Goal: Task Accomplishment & Management: Manage account settings

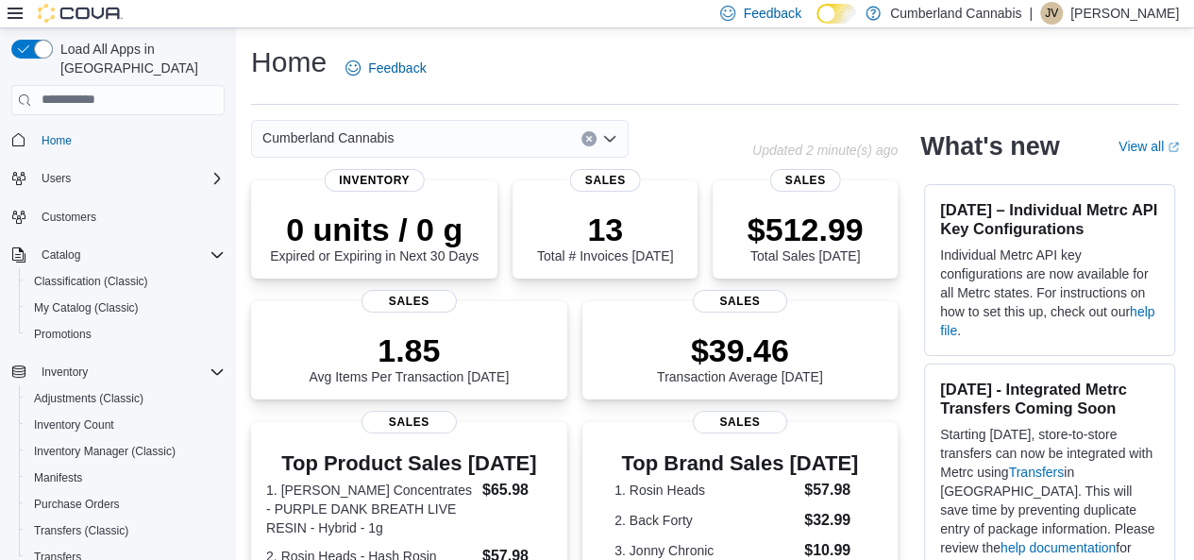
click at [1085, 12] on div "| JV Justin Valvasori" at bounding box center [1104, 13] width 150 height 23
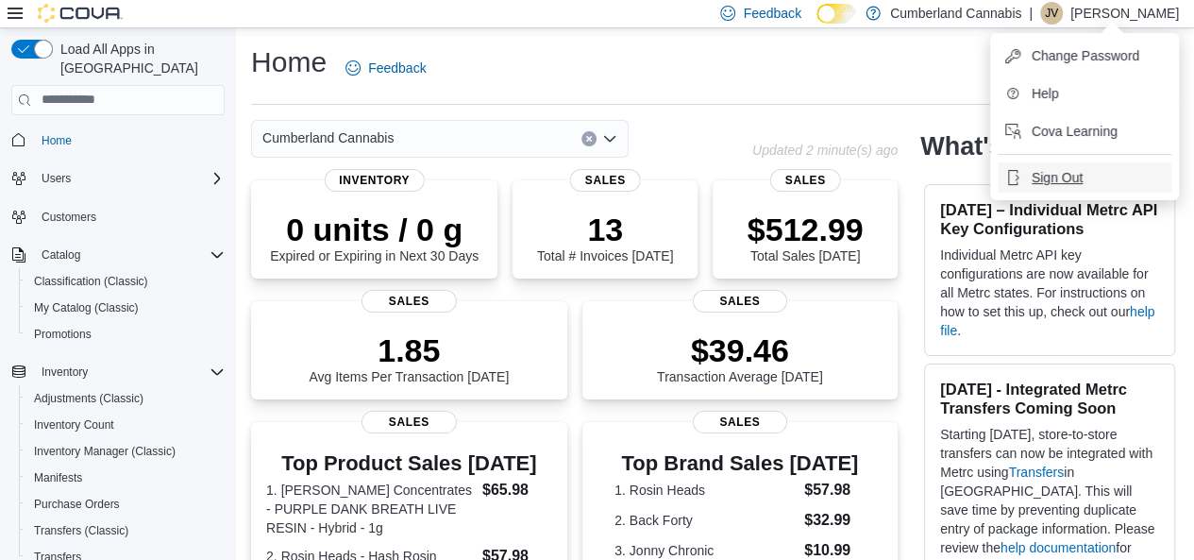
click at [1061, 173] on span "Sign Out" at bounding box center [1057, 177] width 51 height 19
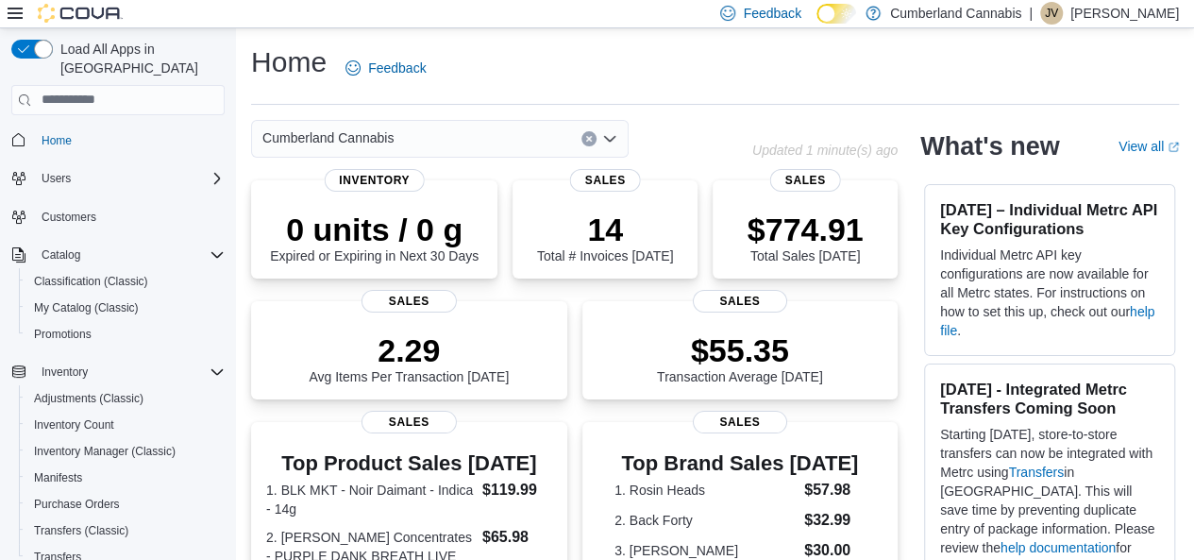
click at [1105, 11] on p "Justin Valvasori" at bounding box center [1124, 13] width 109 height 23
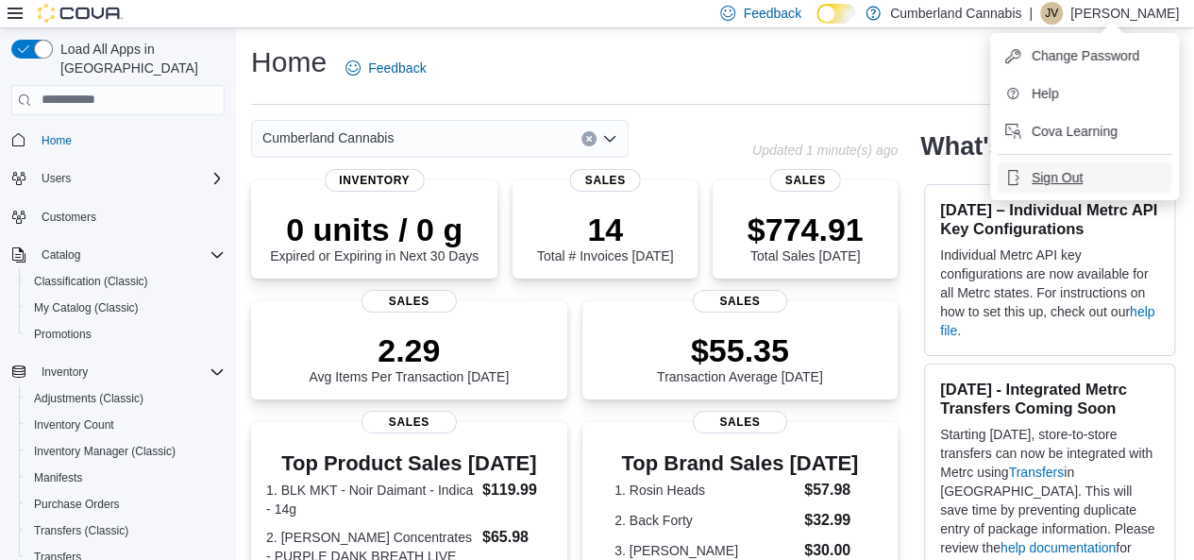
click at [1064, 171] on span "Sign Out" at bounding box center [1057, 177] width 51 height 19
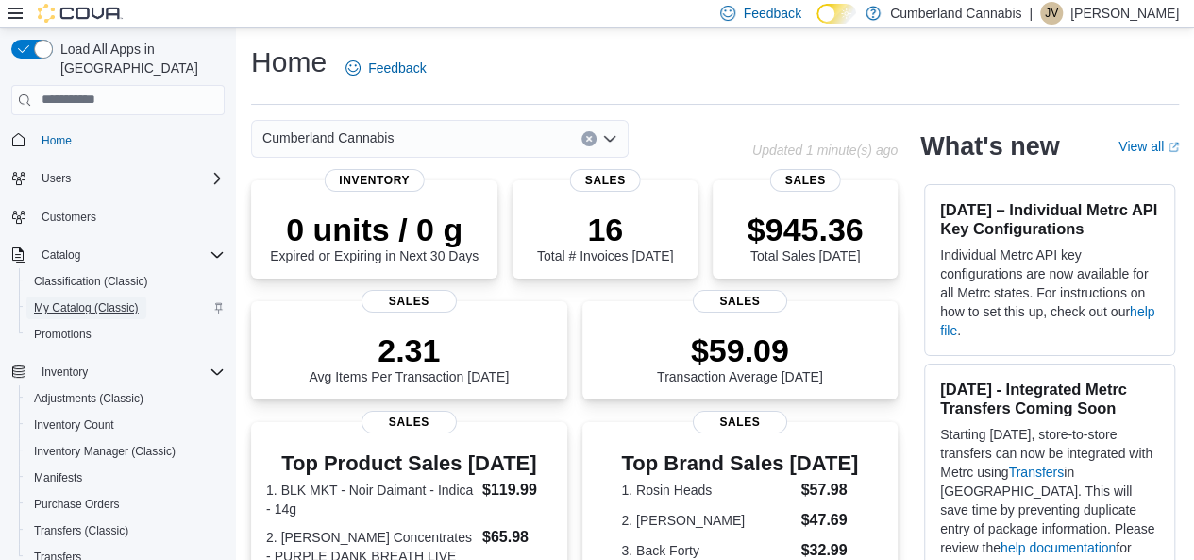
click at [109, 300] on span "My Catalog (Classic)" at bounding box center [86, 307] width 105 height 15
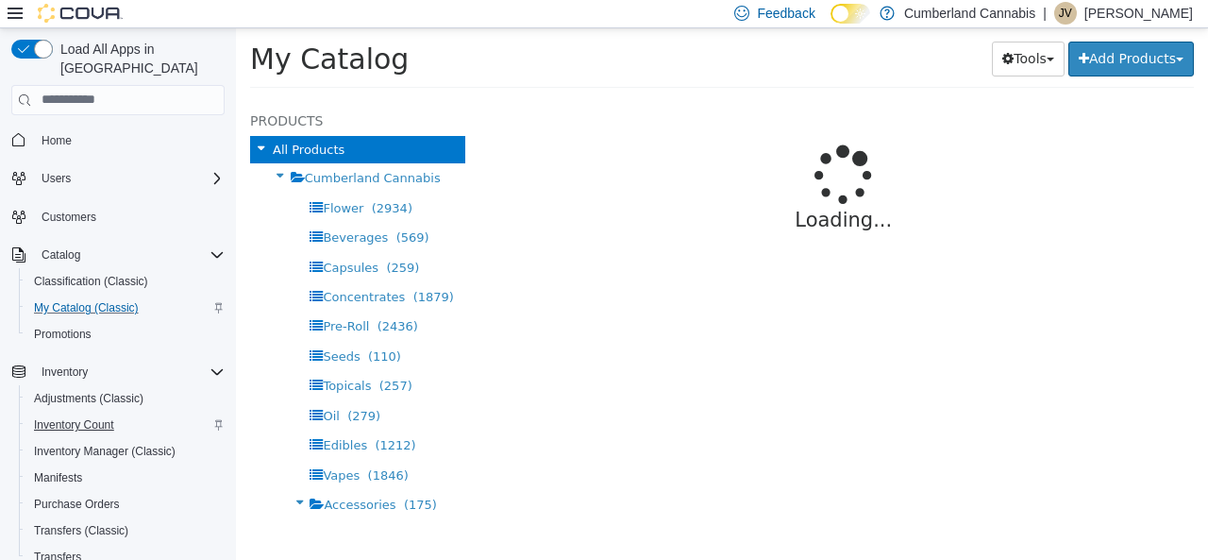
select select "**********"
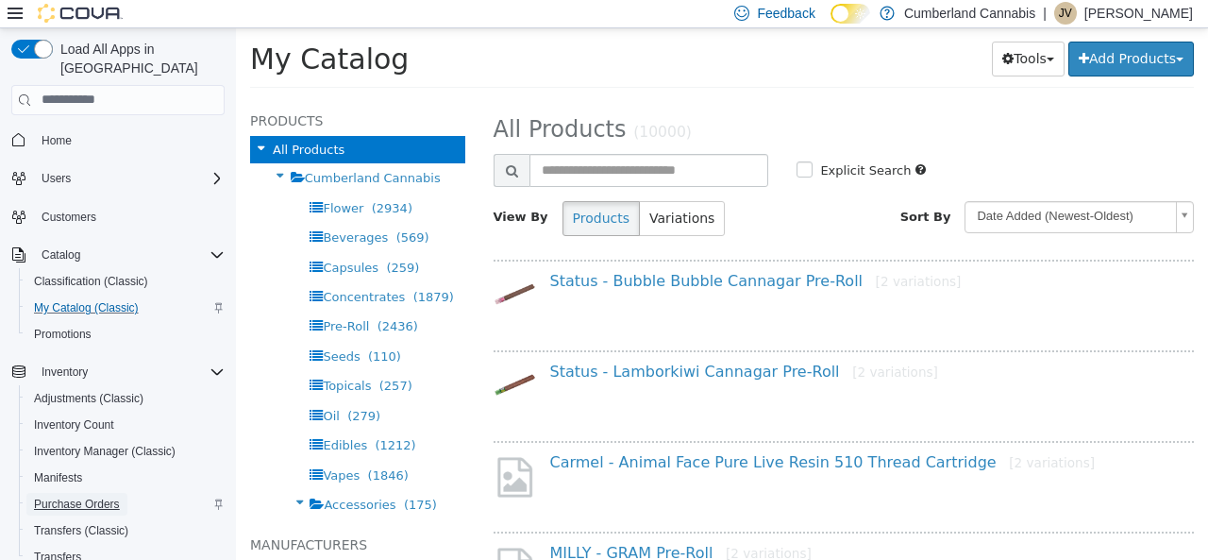
click at [94, 494] on span "Purchase Orders" at bounding box center [77, 504] width 86 height 23
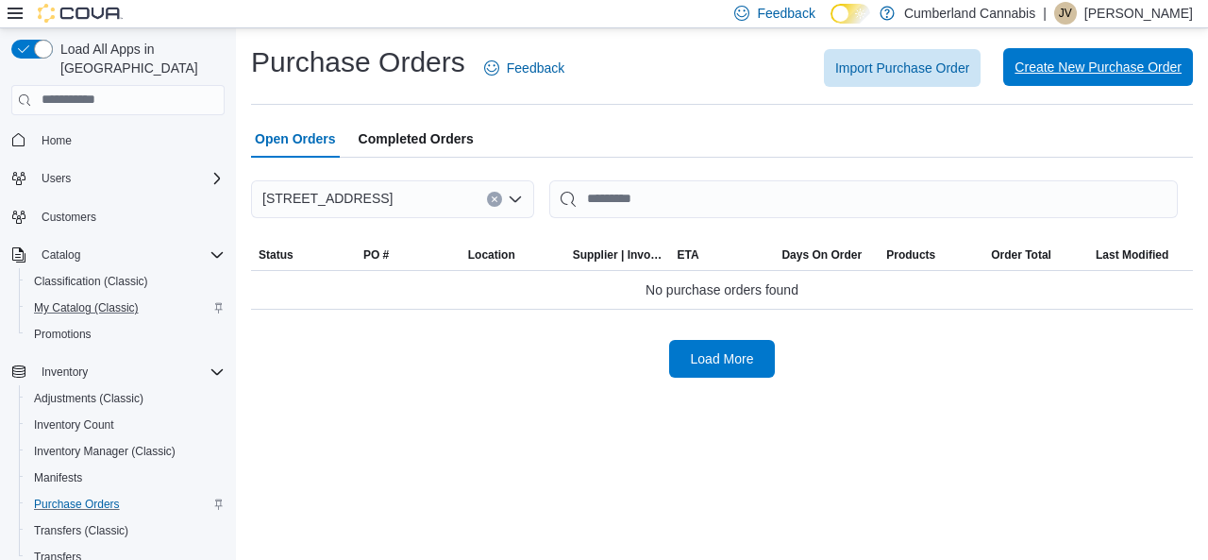
click at [1059, 75] on span "Create New Purchase Order" at bounding box center [1098, 67] width 167 height 19
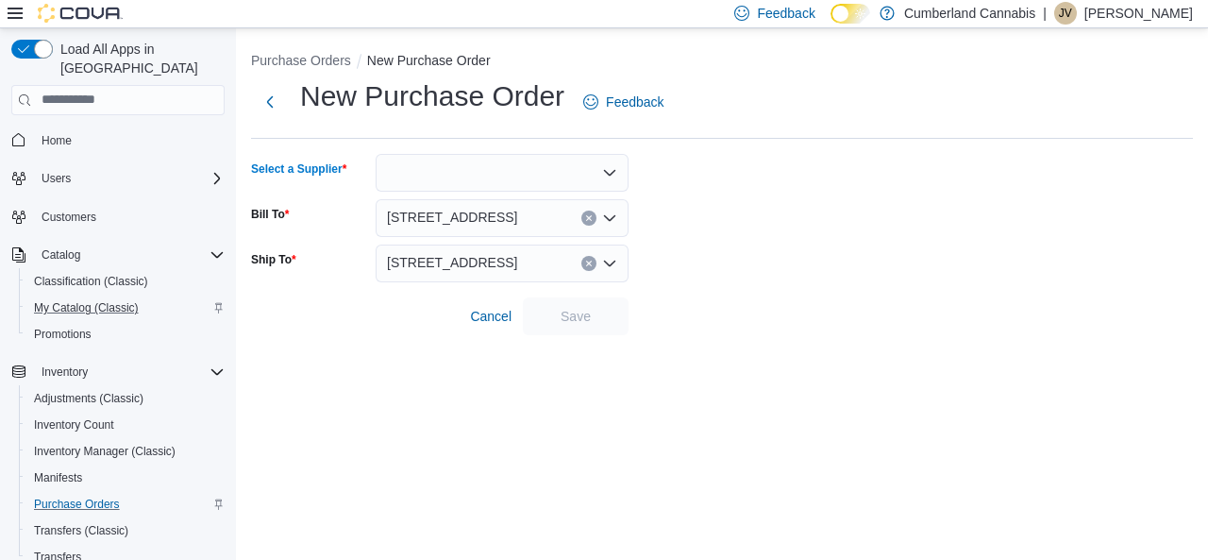
click at [496, 176] on div at bounding box center [502, 173] width 253 height 38
type input "***"
click at [430, 198] on span "OCS" at bounding box center [514, 204] width 208 height 19
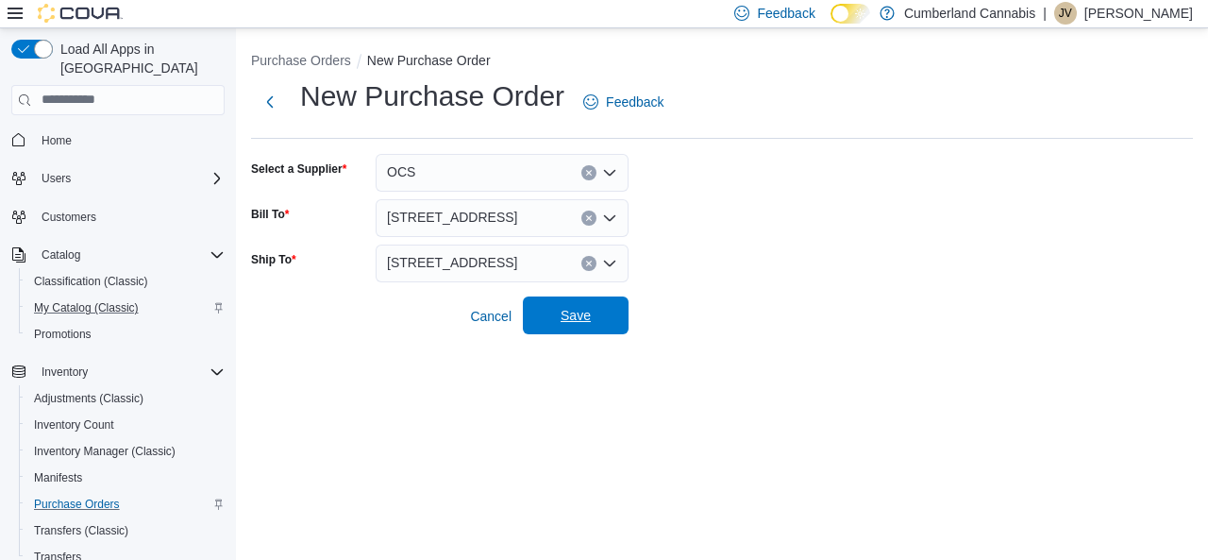
click at [605, 326] on span "Save" at bounding box center [575, 315] width 83 height 38
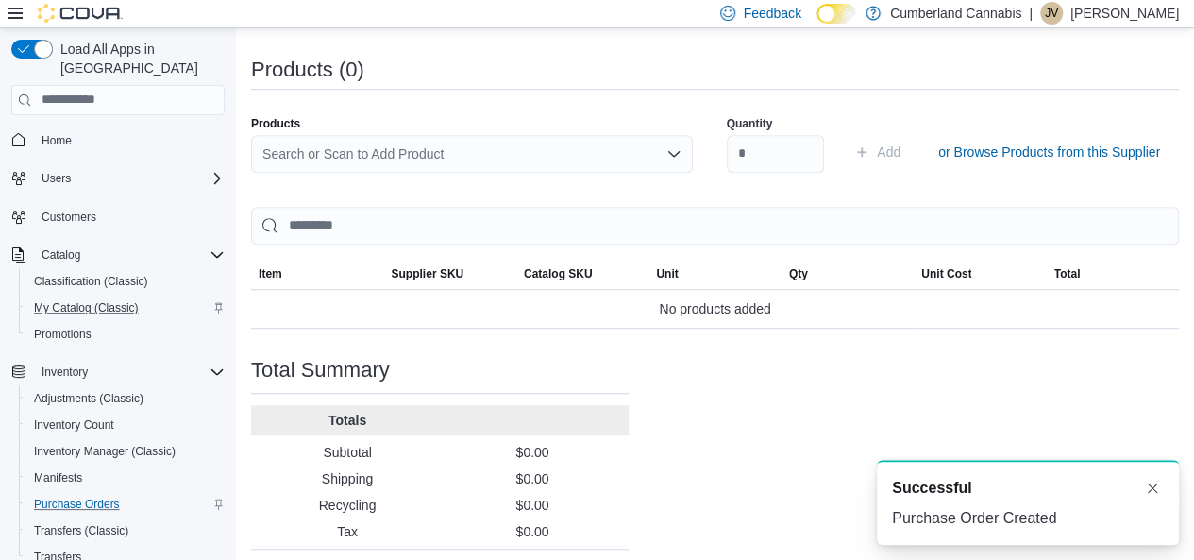
scroll to position [540, 0]
click at [571, 146] on div "Search or Scan to Add Product" at bounding box center [472, 153] width 442 height 38
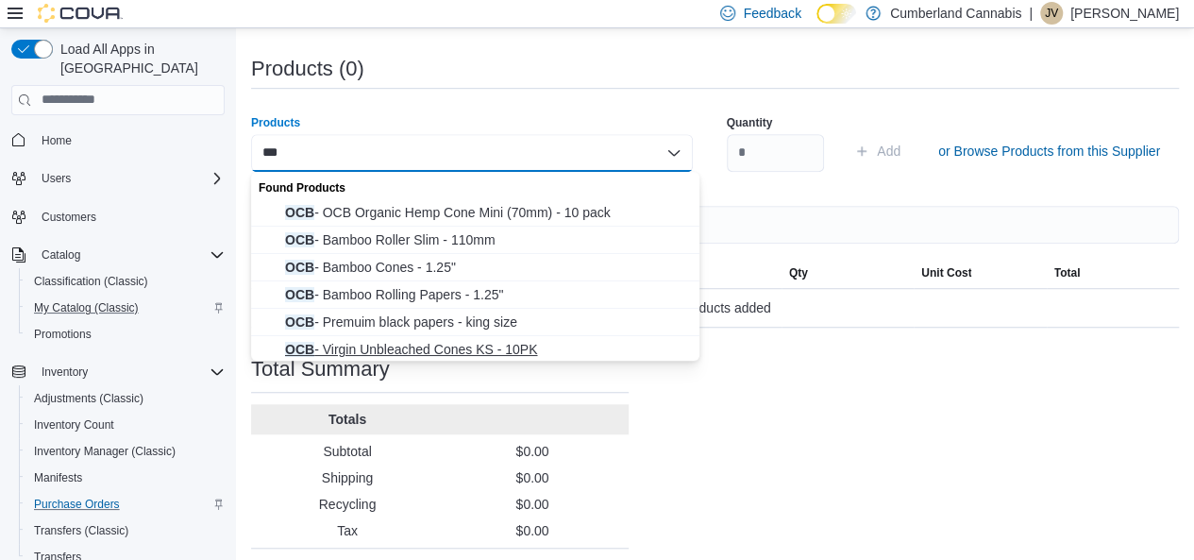
type input "***"
click at [475, 350] on span "OCB - Virgin Unbleached Cones KS - 10PK" at bounding box center [486, 349] width 403 height 19
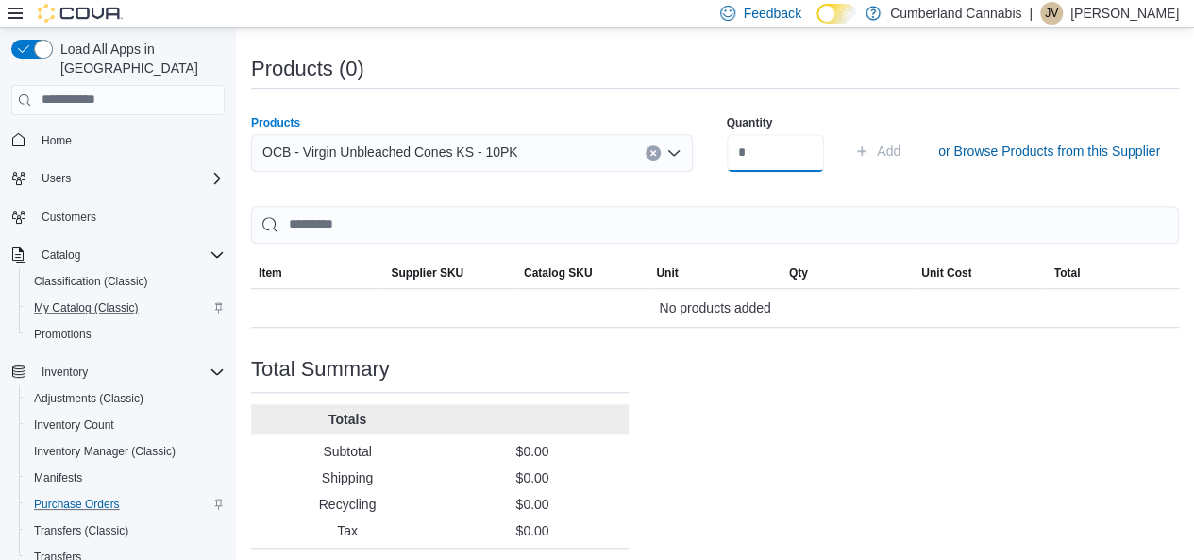
click at [803, 146] on input "number" at bounding box center [776, 153] width 98 height 38
type input "**"
click at [889, 144] on span "Add" at bounding box center [877, 151] width 46 height 38
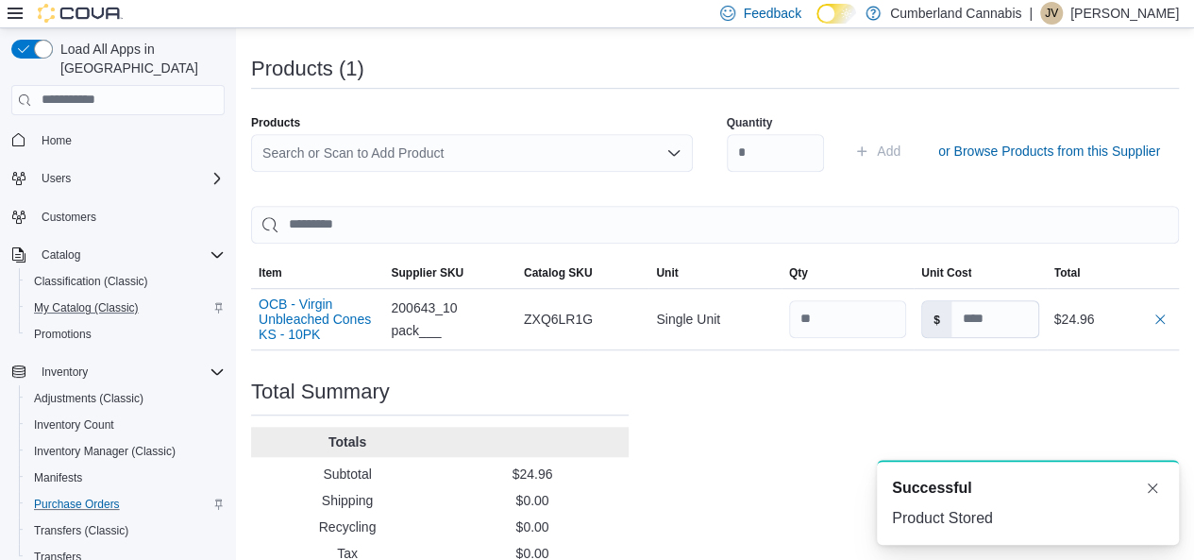
scroll to position [0, 0]
click at [560, 141] on div "Search or Scan to Add Product" at bounding box center [472, 153] width 442 height 38
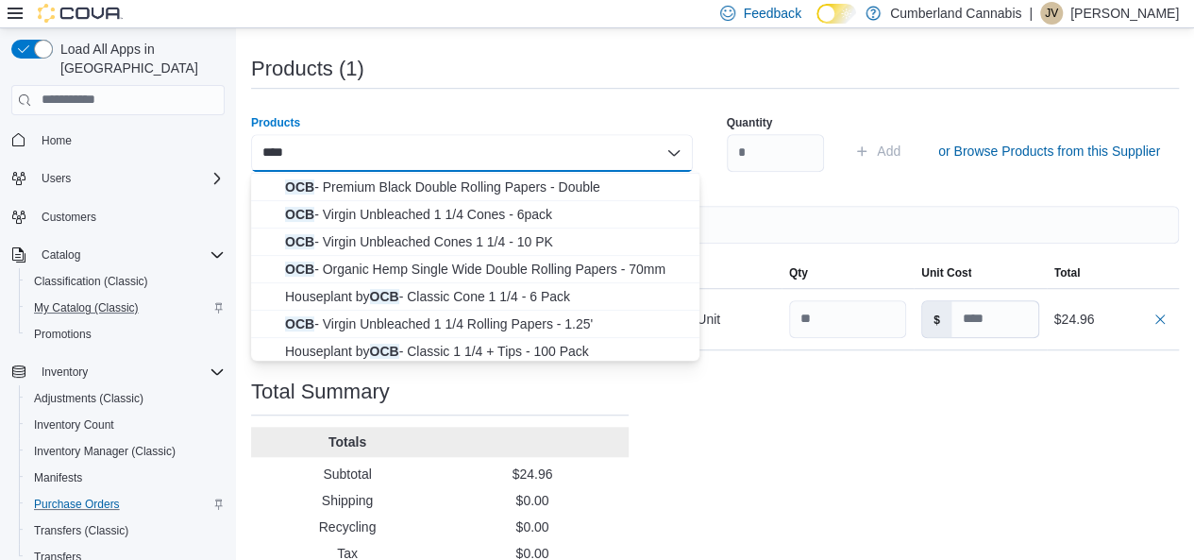
scroll to position [304, 0]
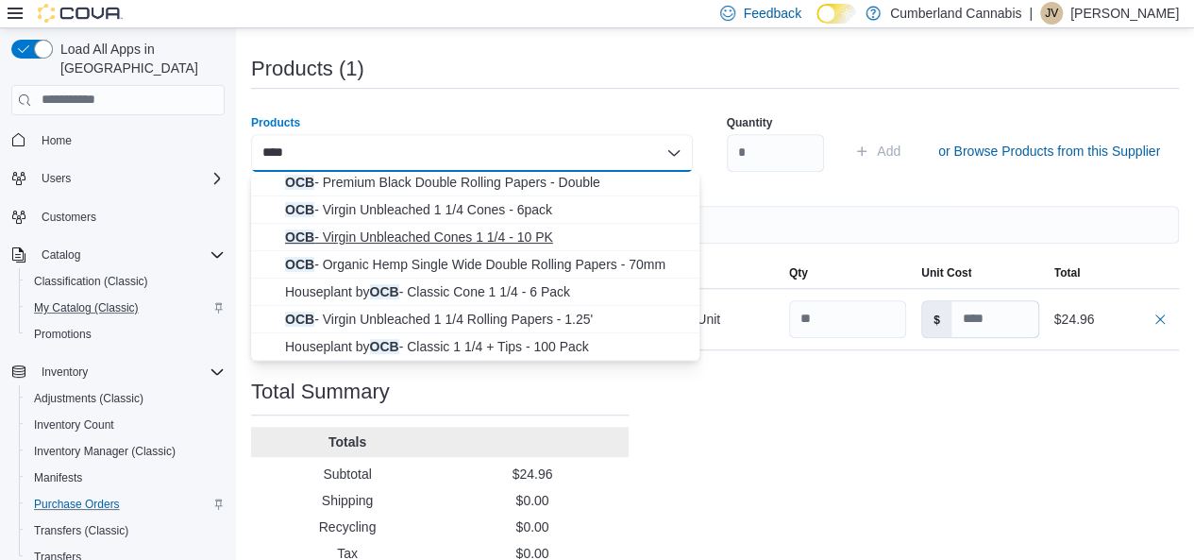
type input "***"
click at [576, 238] on span "OCB - Virgin Unbleached Cones 1 1/4 - 10 PK" at bounding box center [486, 236] width 403 height 19
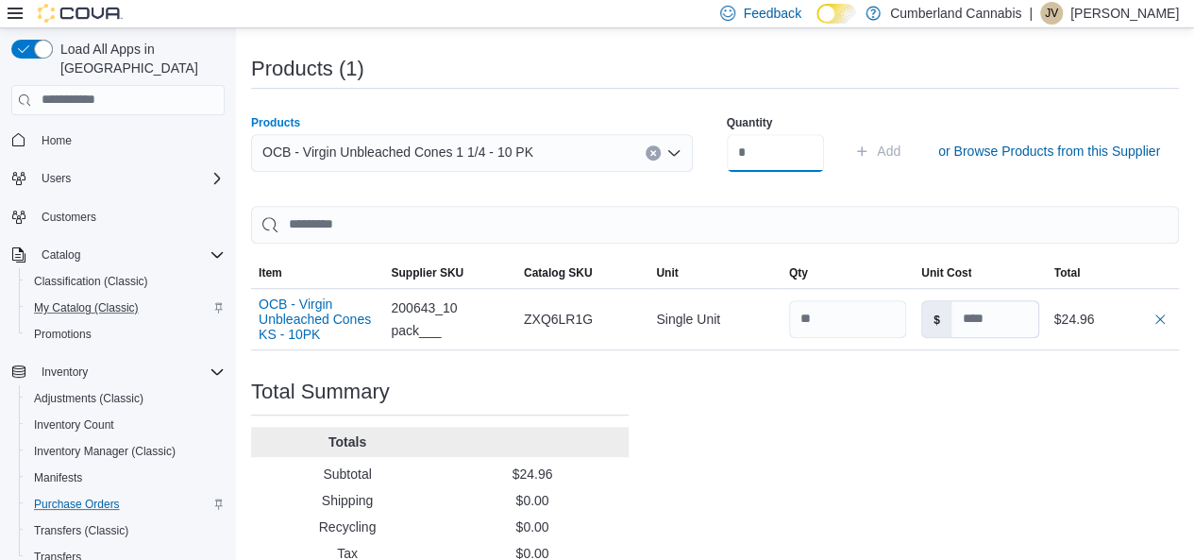
click at [809, 150] on input "number" at bounding box center [776, 153] width 98 height 38
type input "*"
click at [900, 157] on span "Add" at bounding box center [889, 151] width 24 height 19
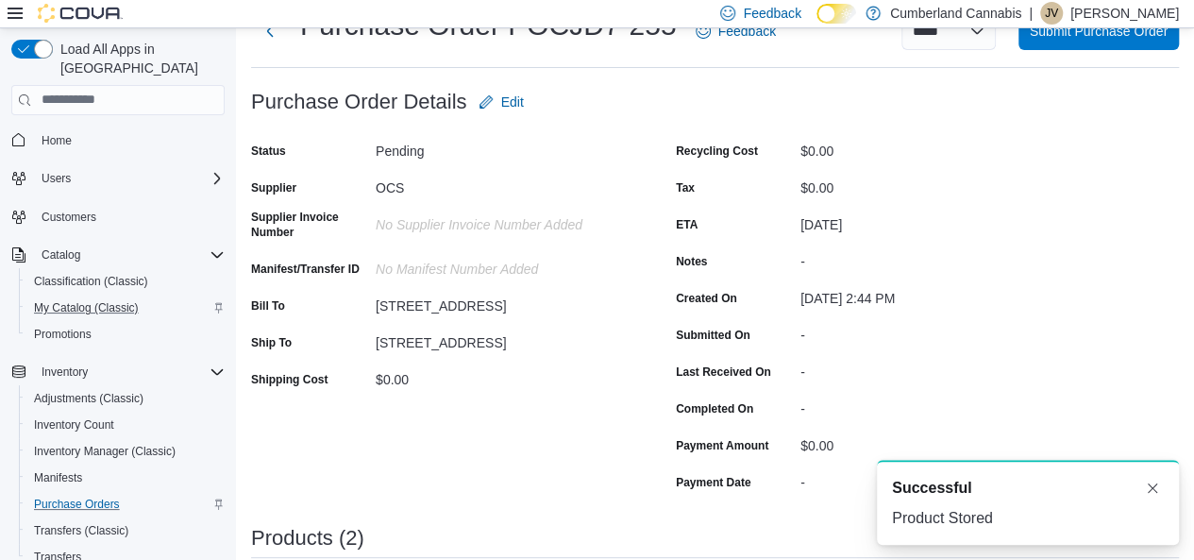
scroll to position [51, 0]
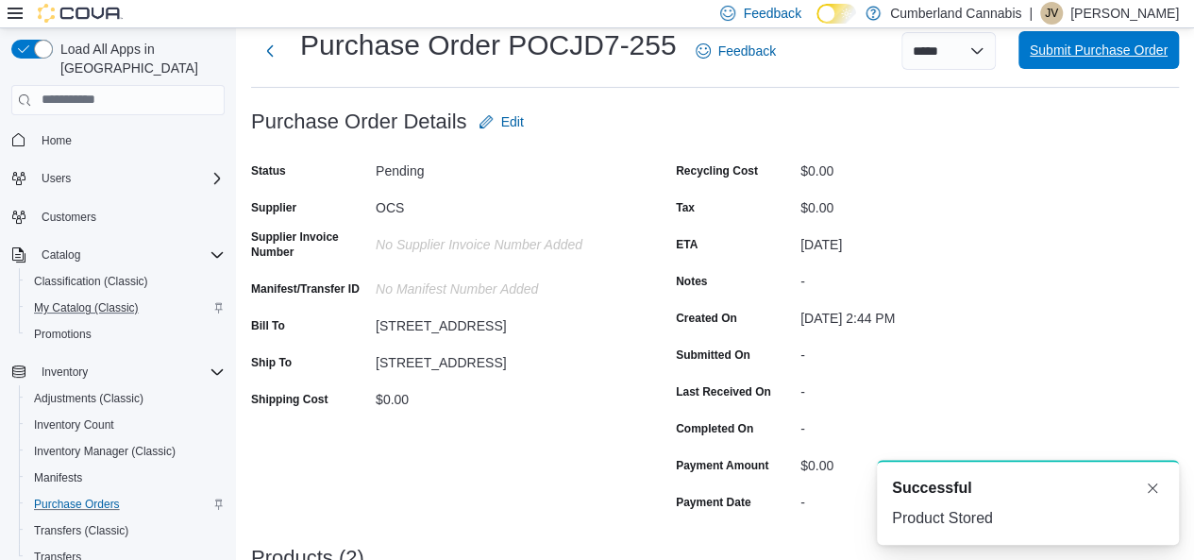
click at [1133, 34] on span "Submit Purchase Order" at bounding box center [1099, 50] width 138 height 38
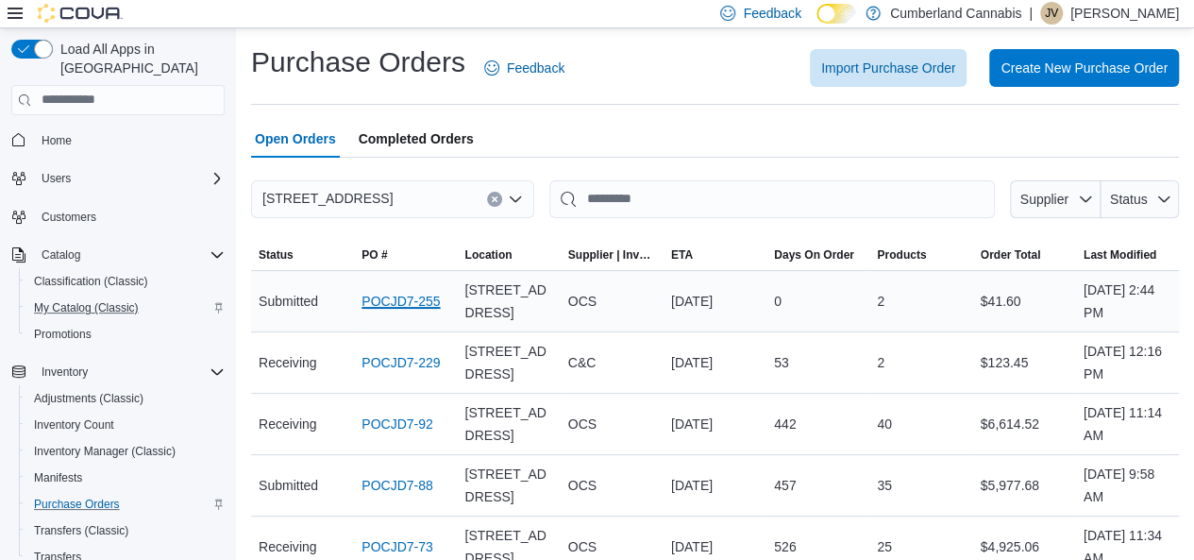
click at [413, 312] on link "POCJD7-255" at bounding box center [400, 301] width 78 height 23
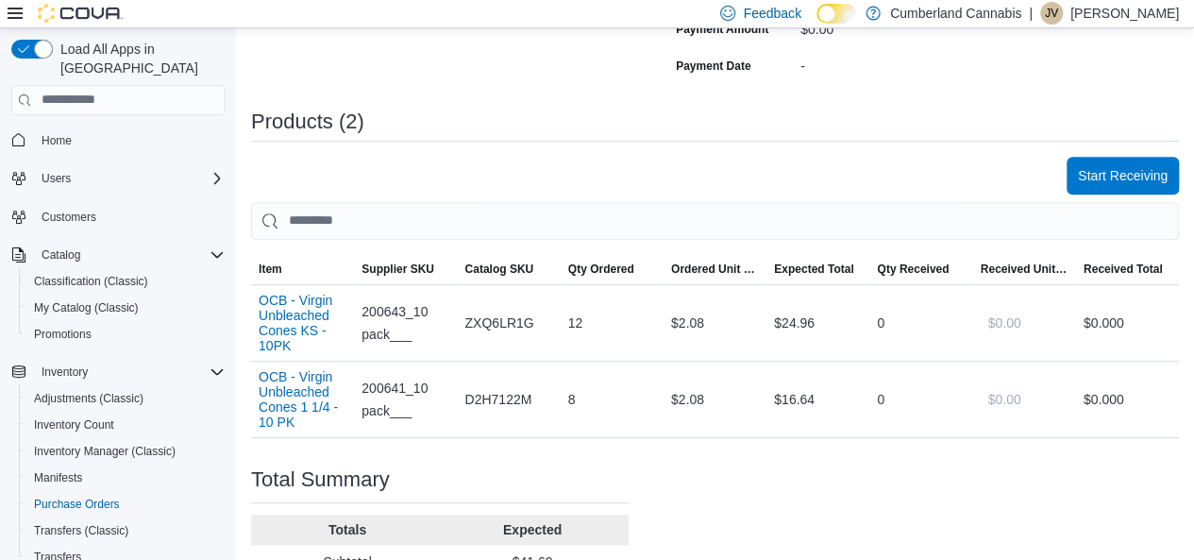
scroll to position [489, 0]
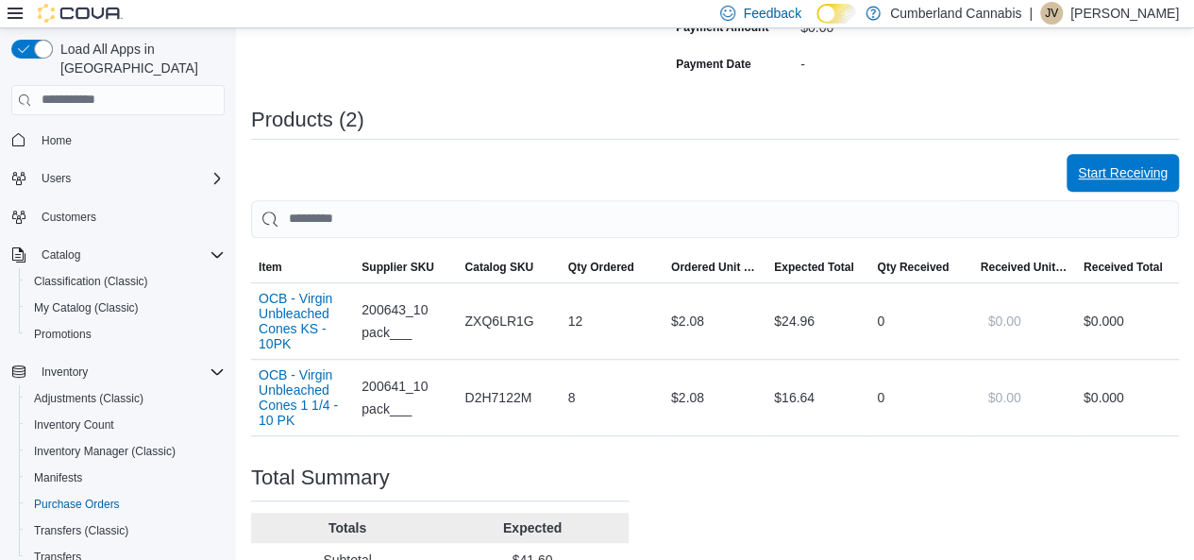
click at [1151, 172] on span "Start Receiving" at bounding box center [1123, 172] width 90 height 19
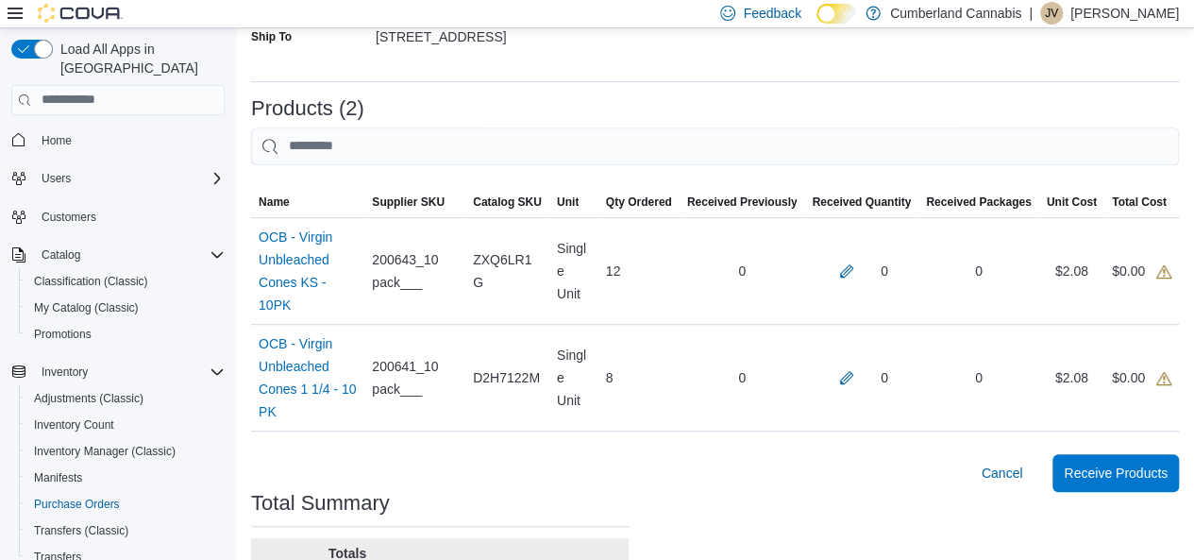
scroll to position [406, 0]
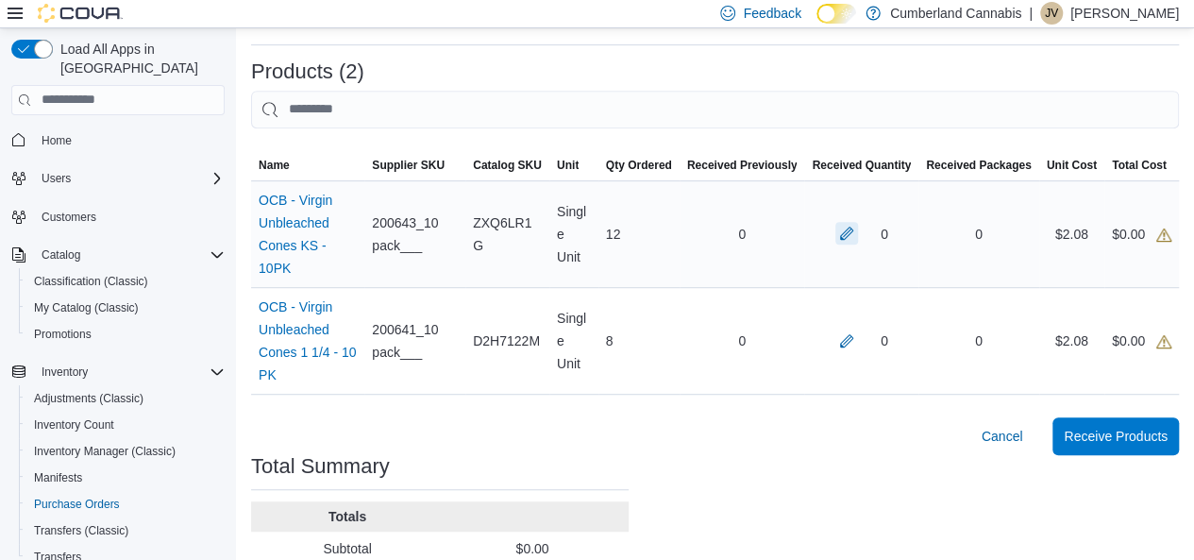
click at [858, 227] on button "button" at bounding box center [846, 233] width 23 height 23
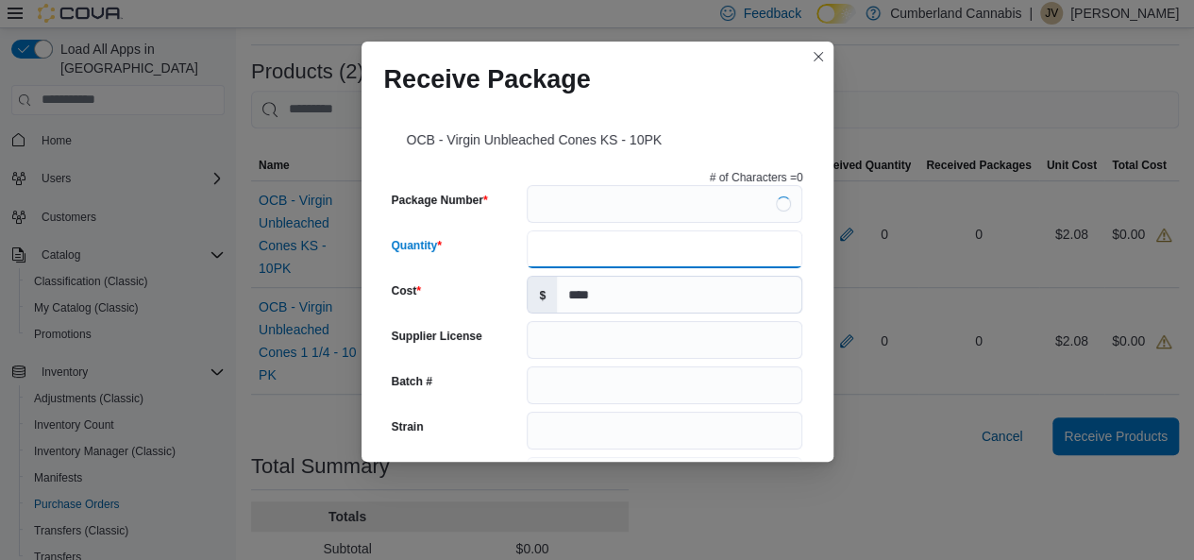
click at [663, 230] on input "Quantity" at bounding box center [665, 249] width 276 height 38
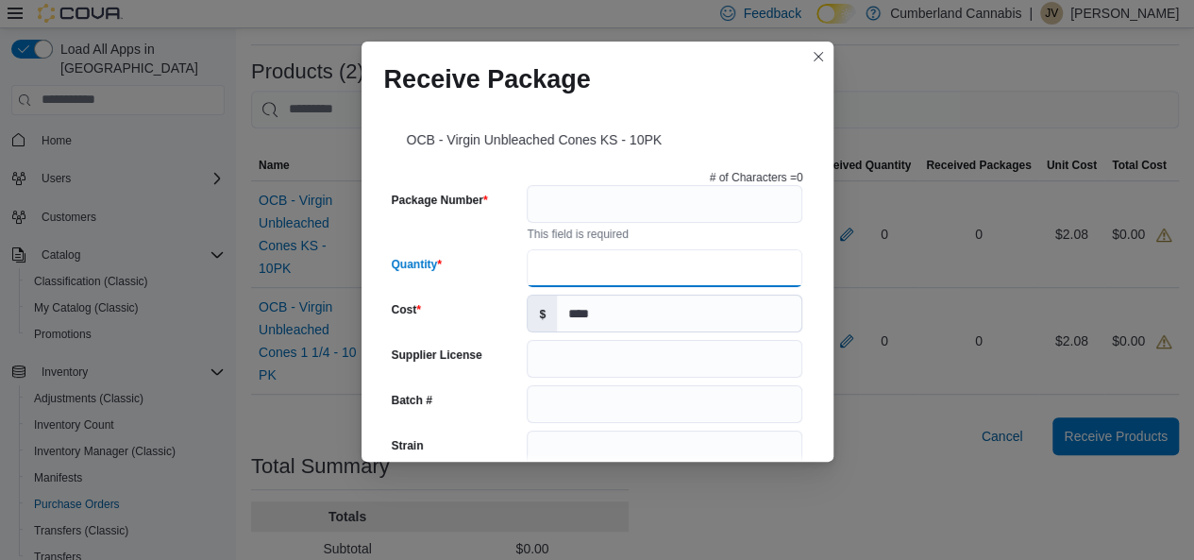
type input "**"
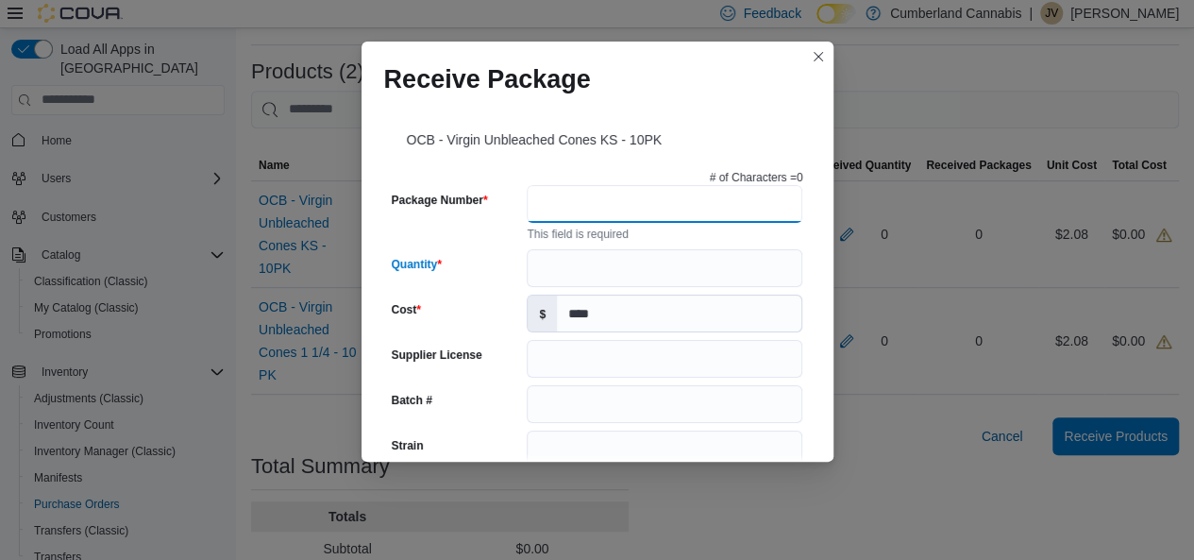
click at [663, 197] on input "Package Number" at bounding box center [665, 204] width 276 height 38
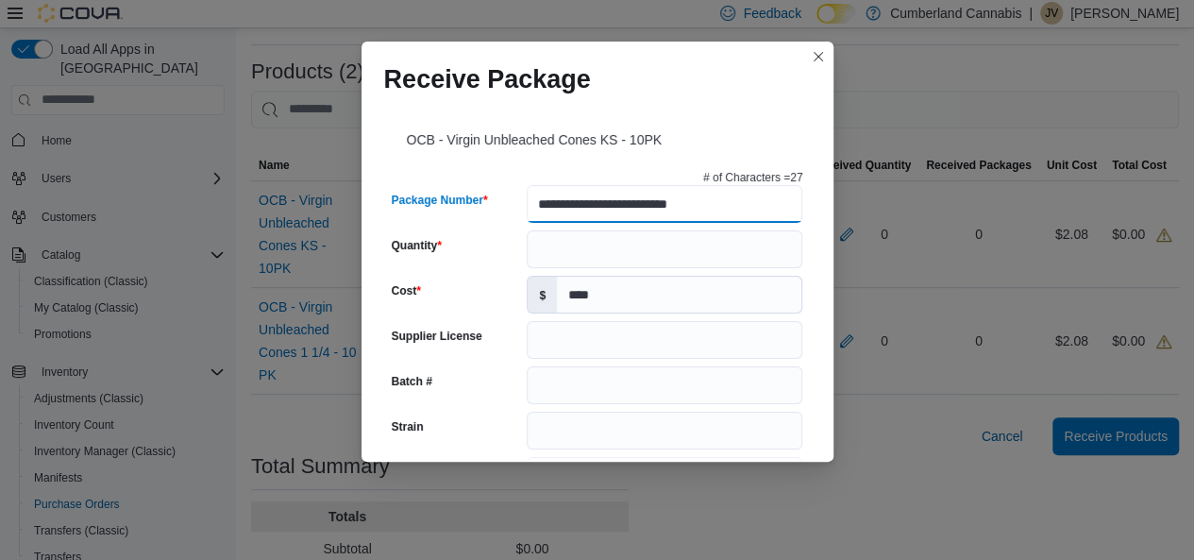
type input "**********"
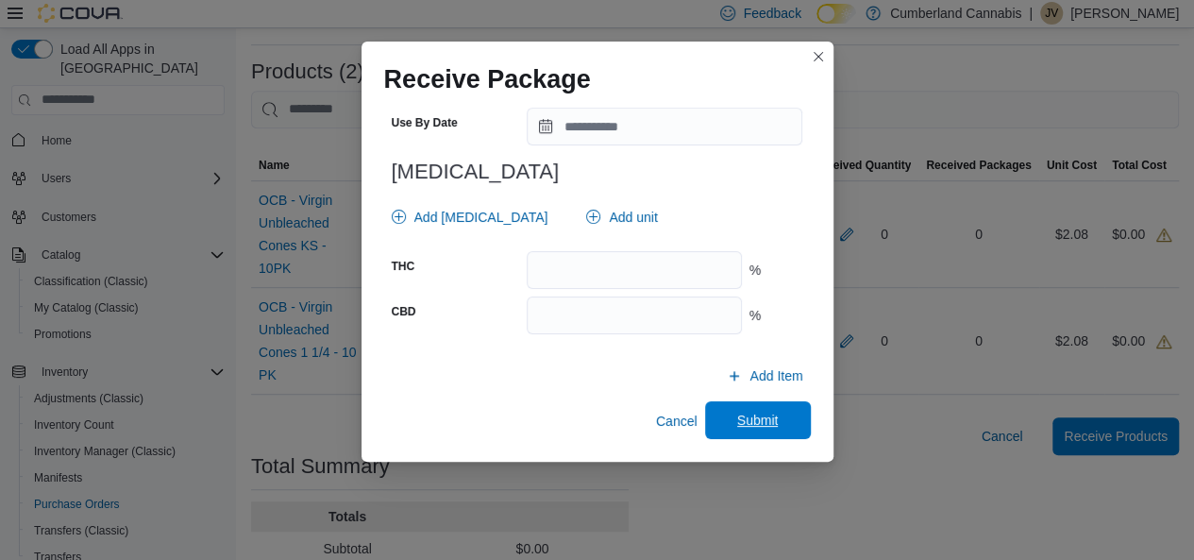
click at [778, 426] on span "Submit" at bounding box center [757, 420] width 83 height 38
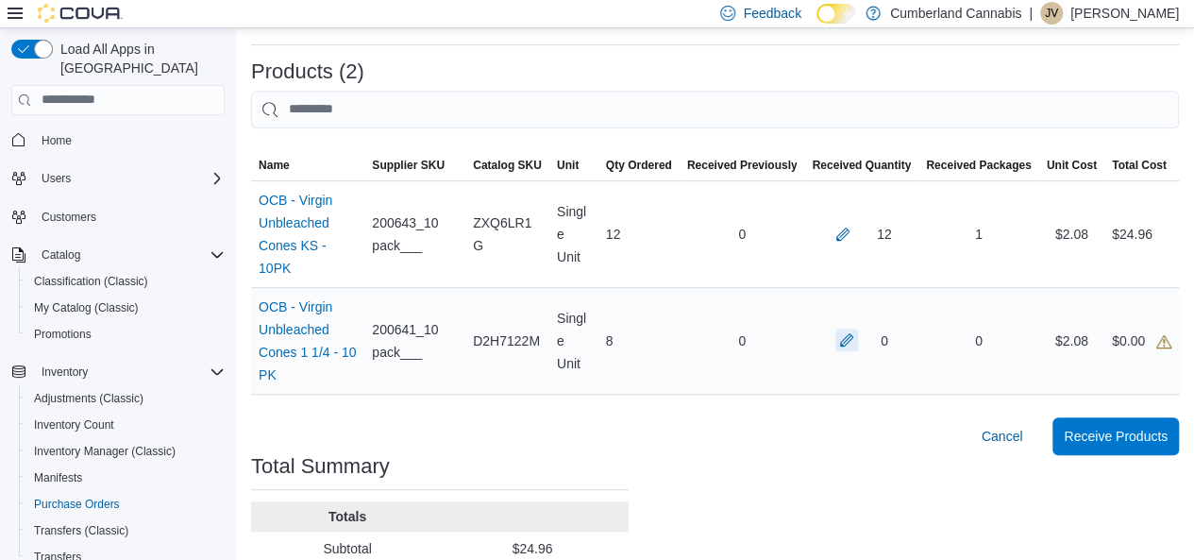
click at [858, 328] on button "button" at bounding box center [846, 339] width 23 height 23
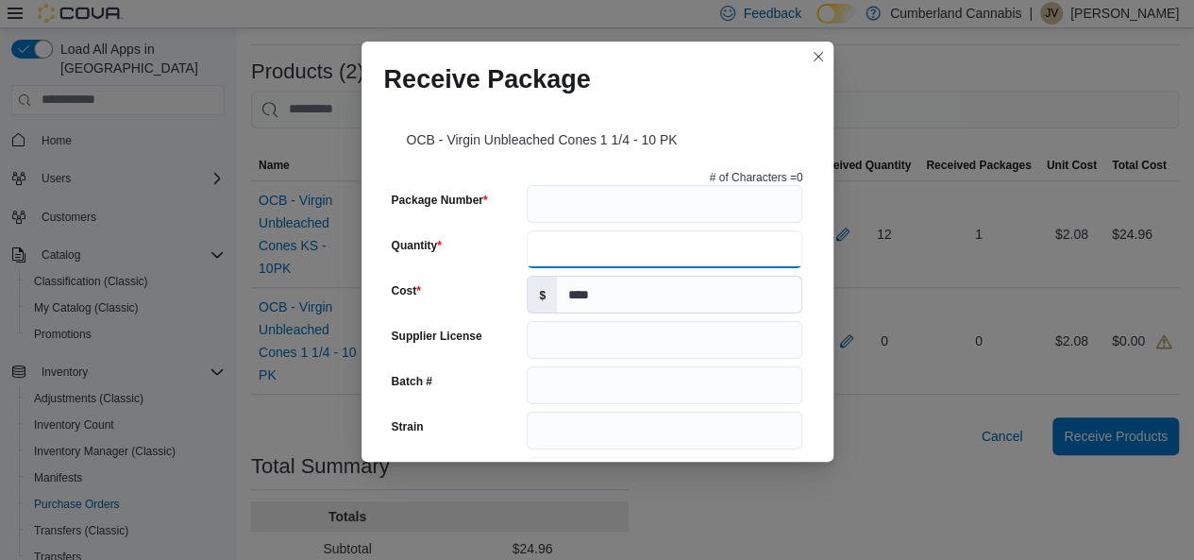
click at [634, 252] on input "Quantity" at bounding box center [665, 249] width 276 height 38
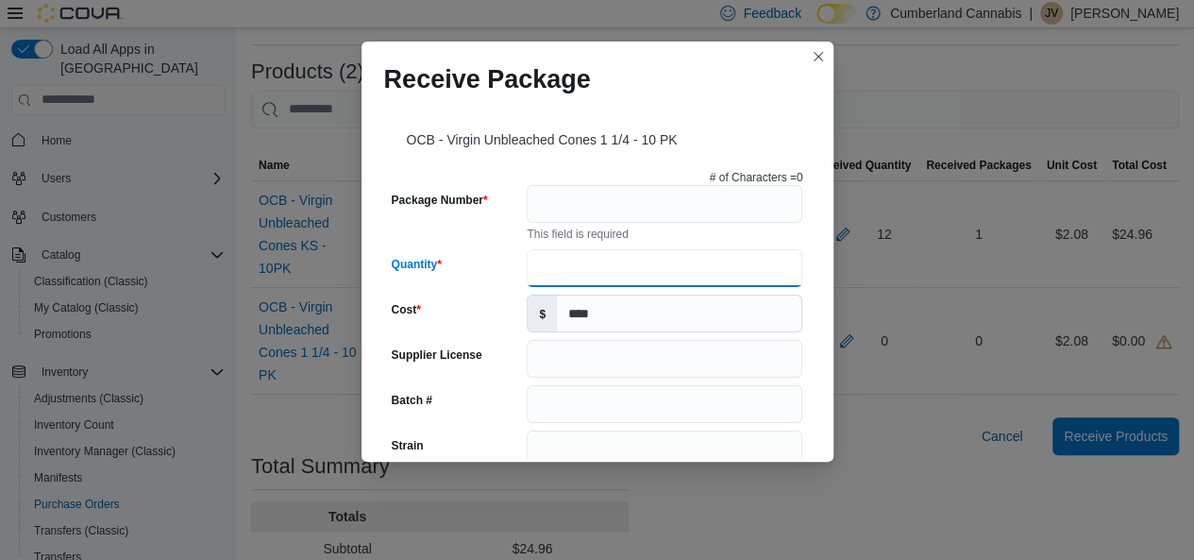
type input "*"
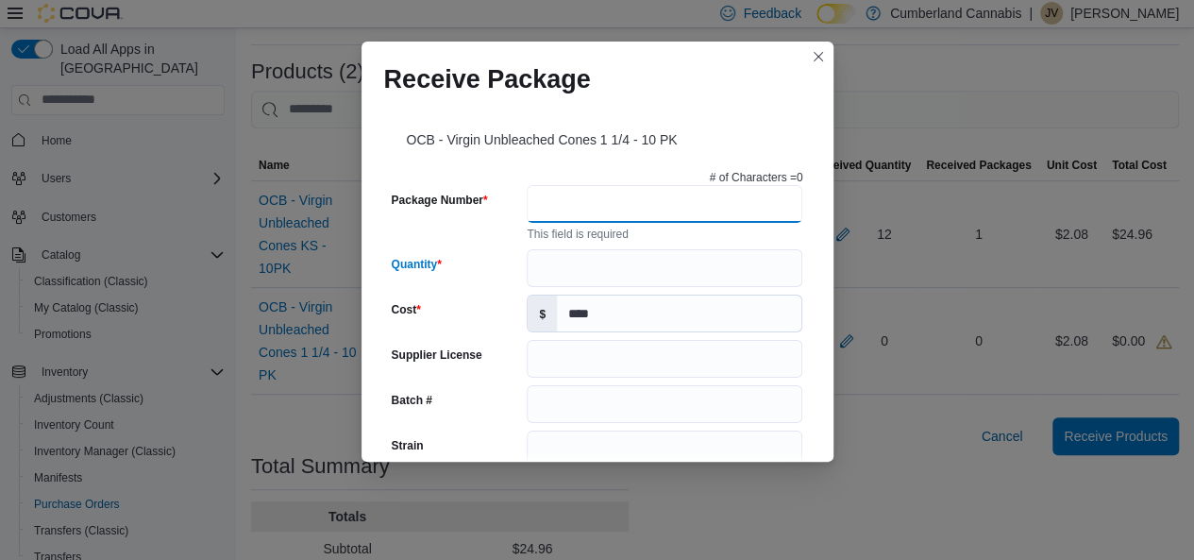
click at [646, 206] on input "Package Number" at bounding box center [665, 204] width 276 height 38
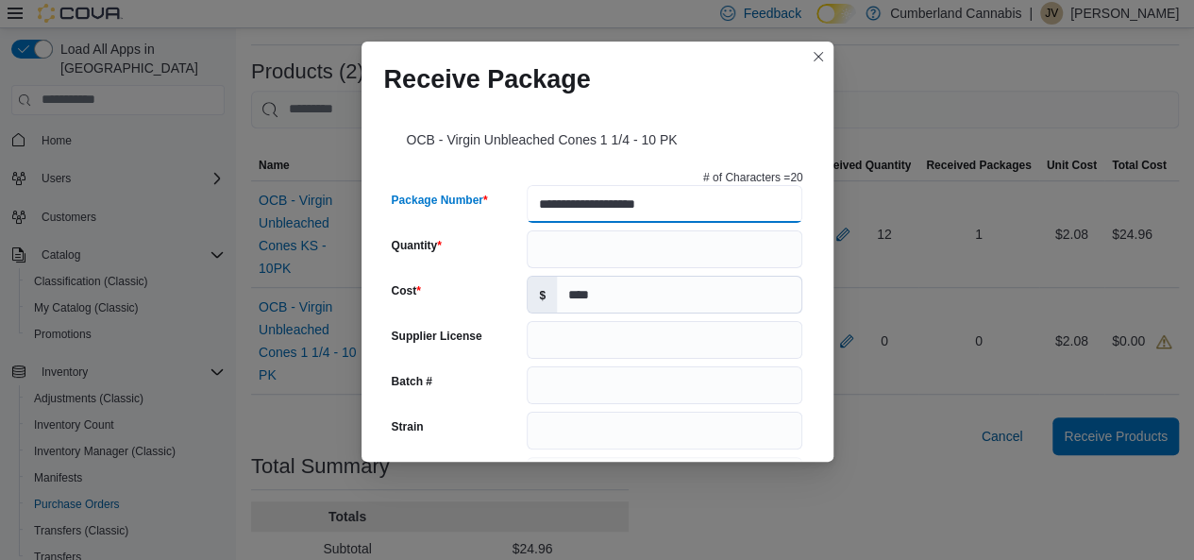
type input "**********"
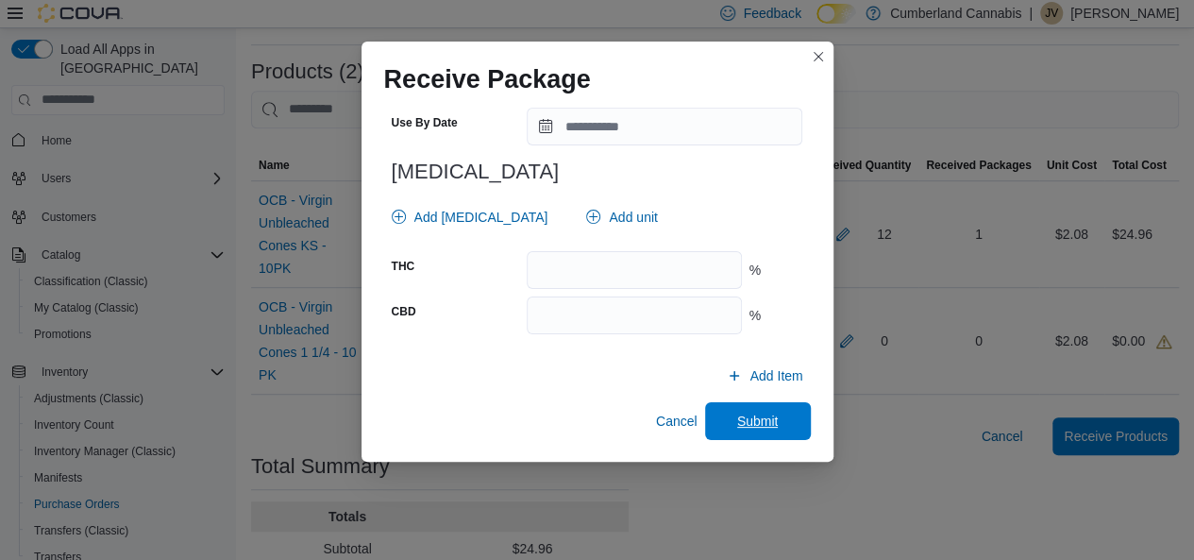
click at [771, 422] on span "Submit" at bounding box center [757, 421] width 83 height 38
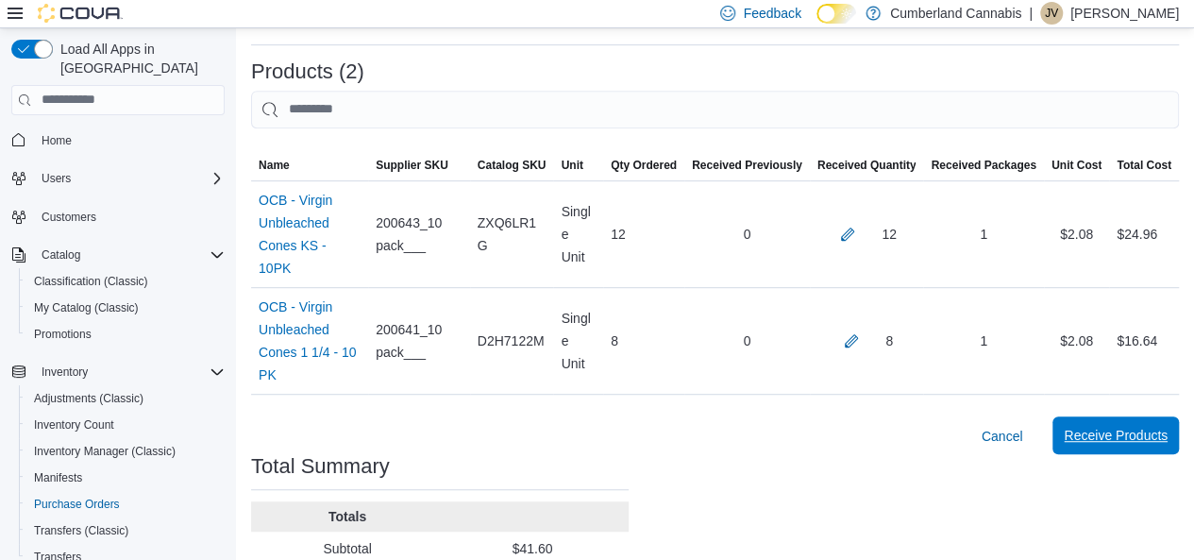
click at [1159, 426] on span "Receive Products" at bounding box center [1116, 435] width 104 height 19
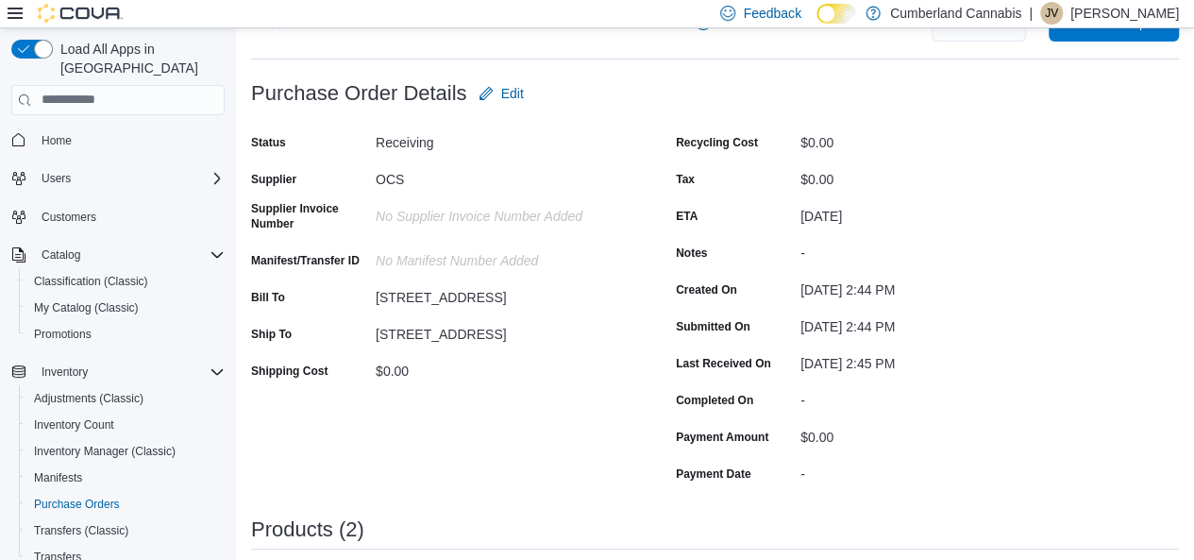
scroll to position [4, 0]
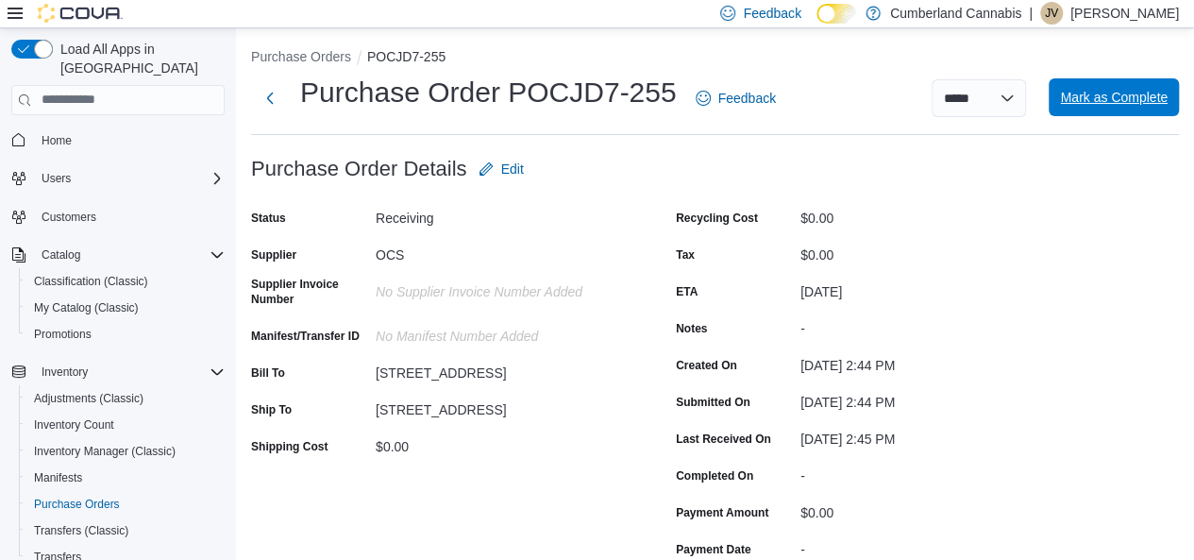
click at [1130, 107] on span "Mark as Complete" at bounding box center [1114, 97] width 108 height 38
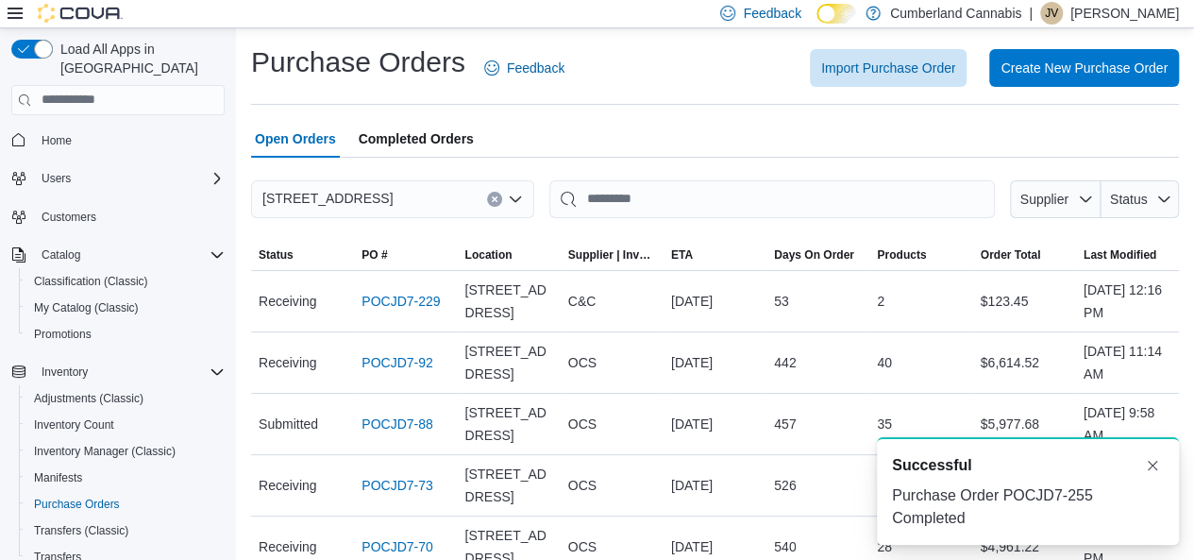
click at [80, 128] on span "Home" at bounding box center [129, 140] width 191 height 24
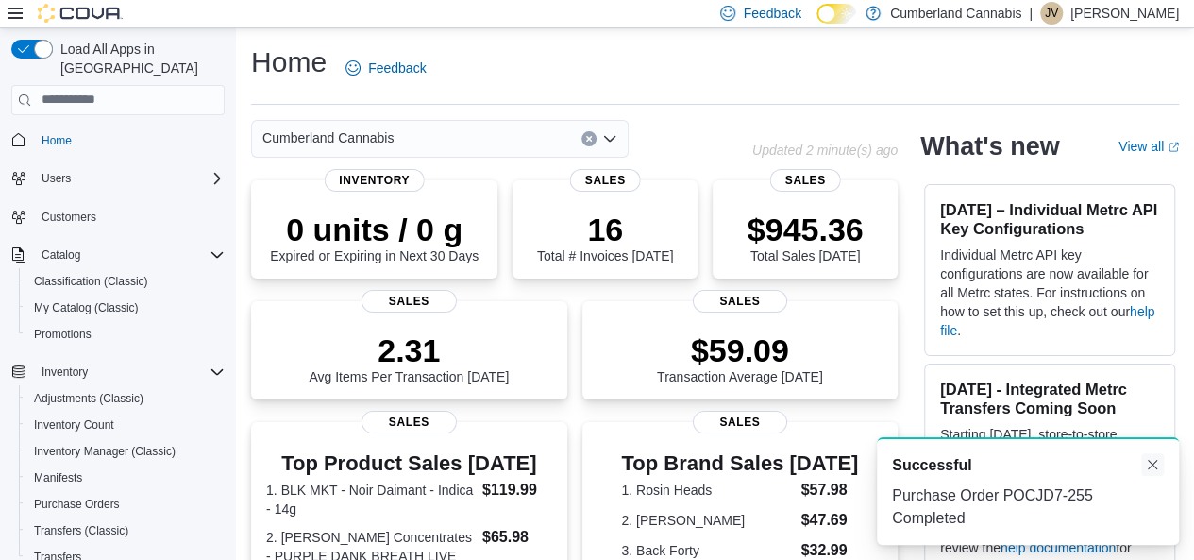
click at [1143, 465] on button "Dismiss toast" at bounding box center [1152, 464] width 23 height 23
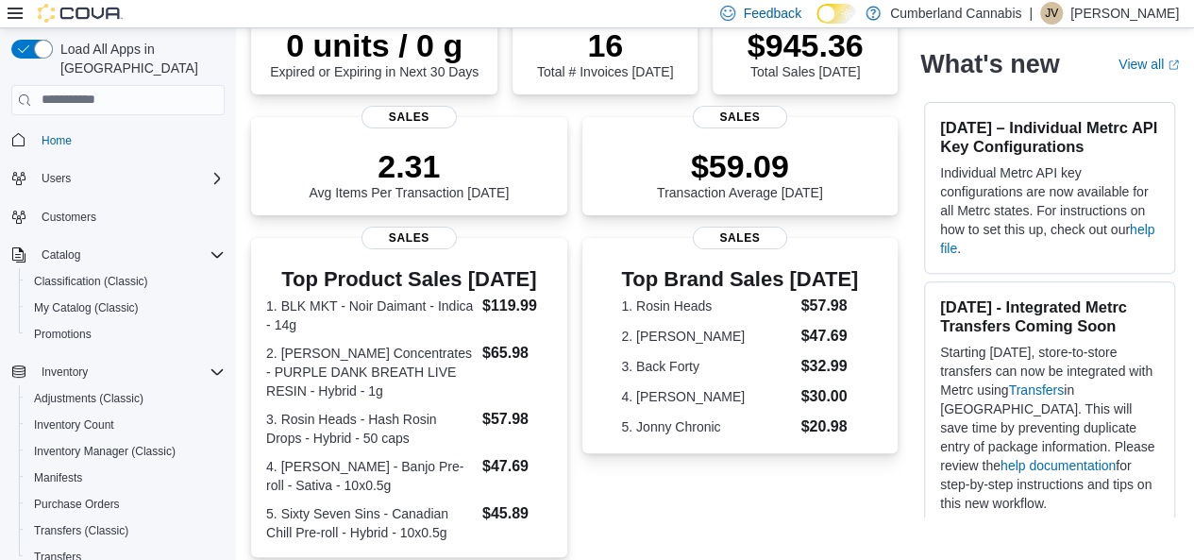
scroll to position [79, 0]
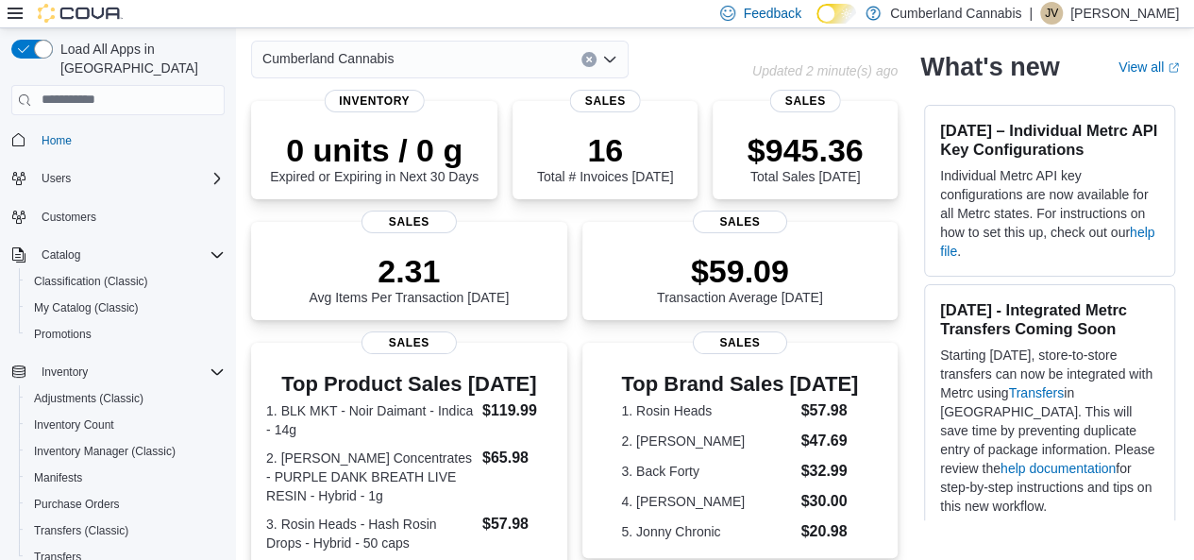
click at [1106, 24] on p "[PERSON_NAME]" at bounding box center [1124, 13] width 109 height 23
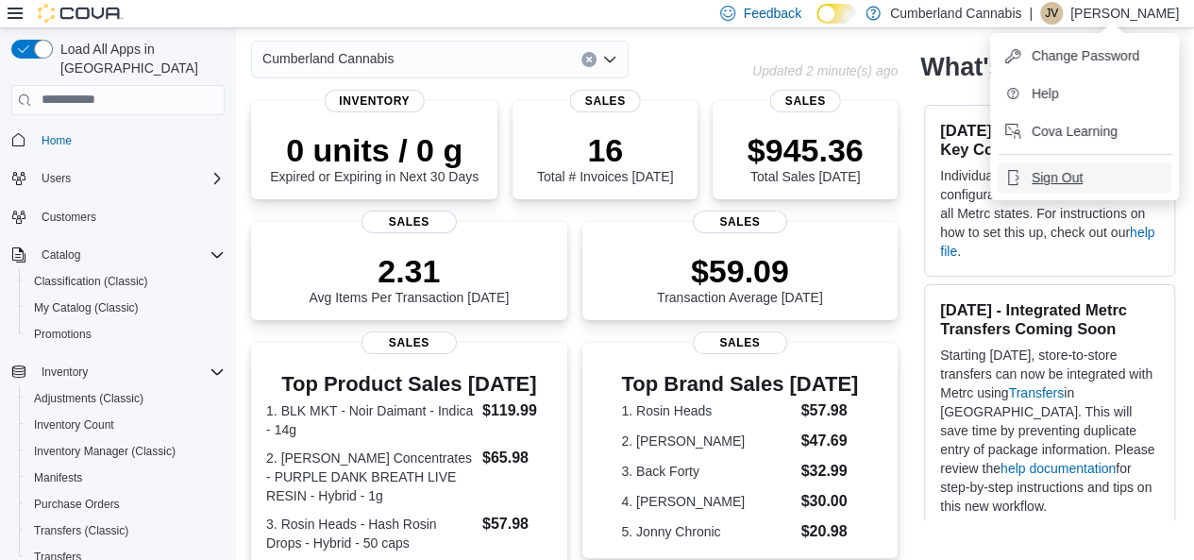
click at [1067, 180] on span "Sign Out" at bounding box center [1057, 177] width 51 height 19
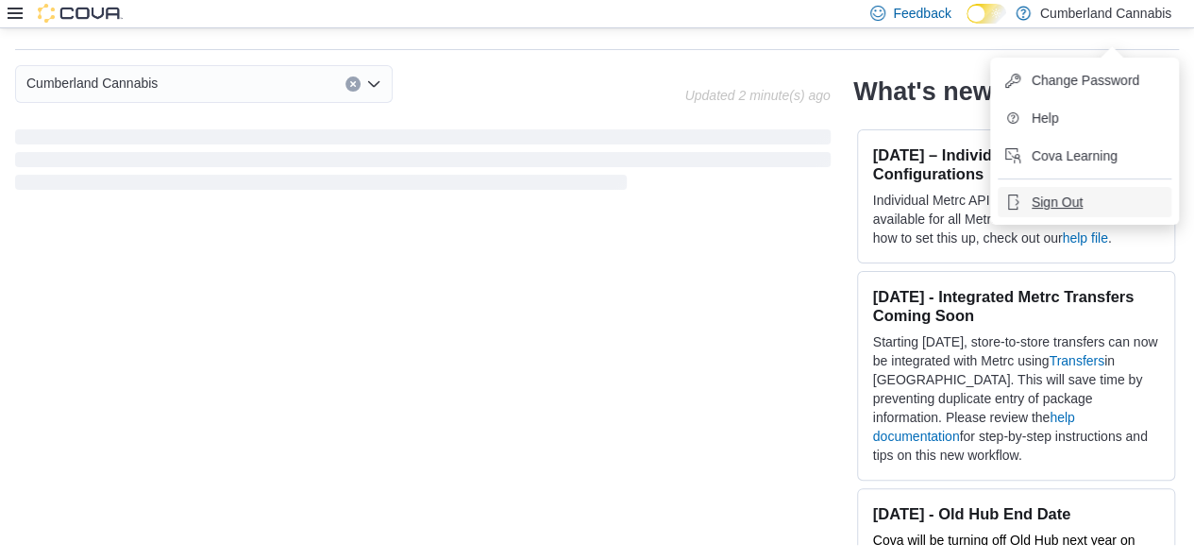
scroll to position [55, 0]
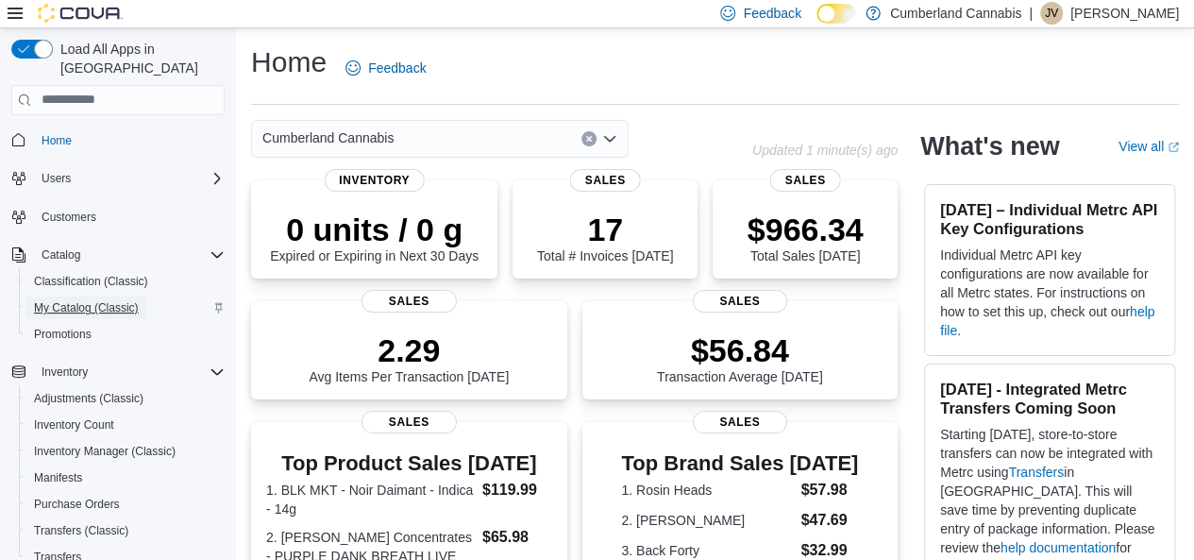
click at [101, 296] on span "My Catalog (Classic)" at bounding box center [86, 307] width 105 height 23
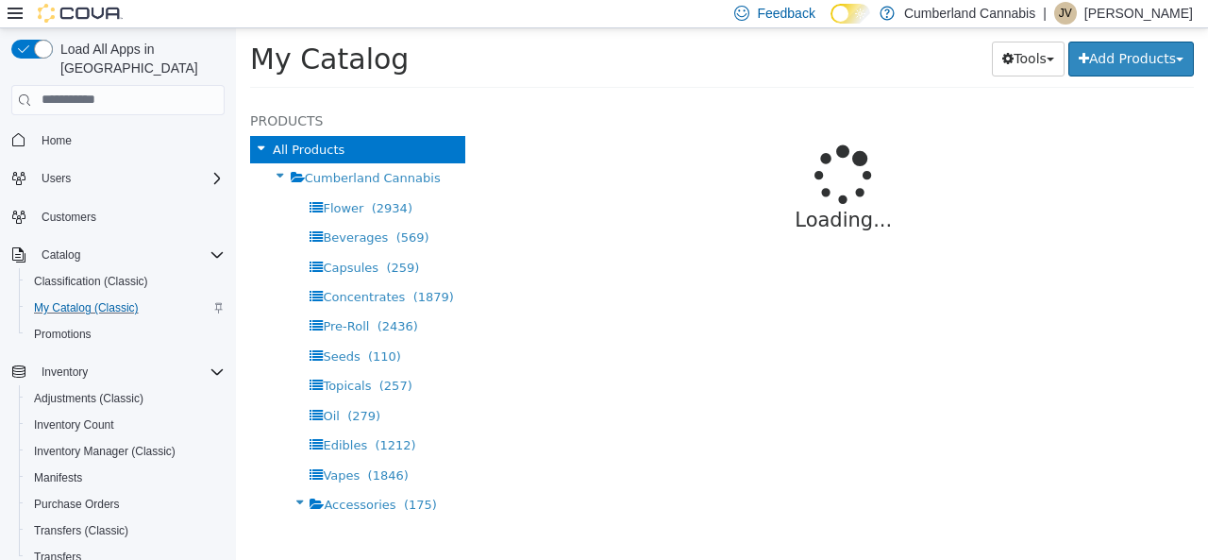
select select "**********"
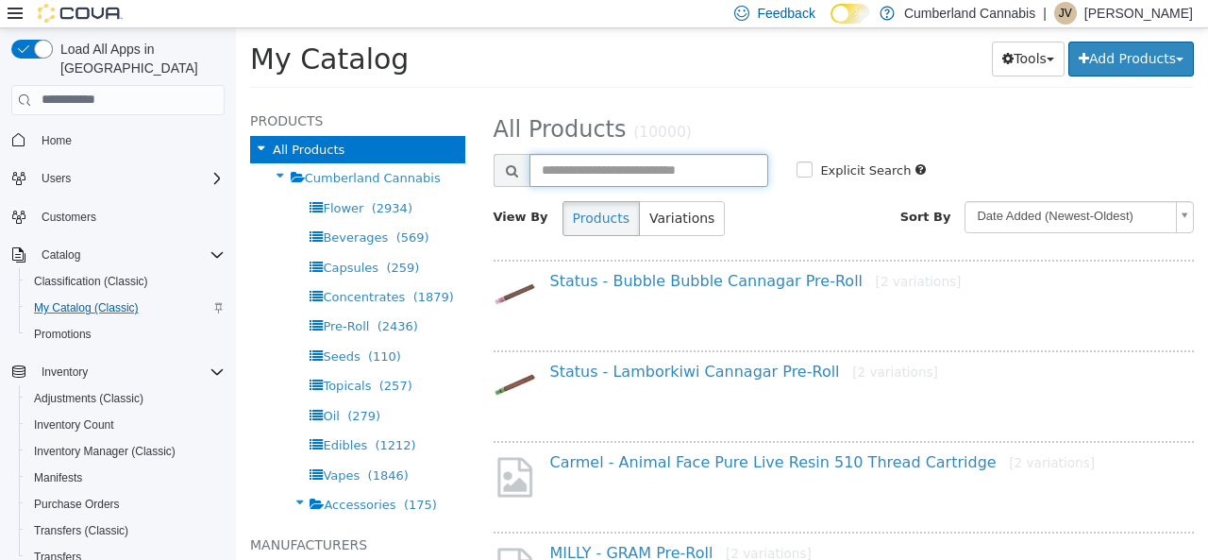
click at [698, 180] on input "text" at bounding box center [649, 169] width 240 height 33
type input "**********"
select select "**********"
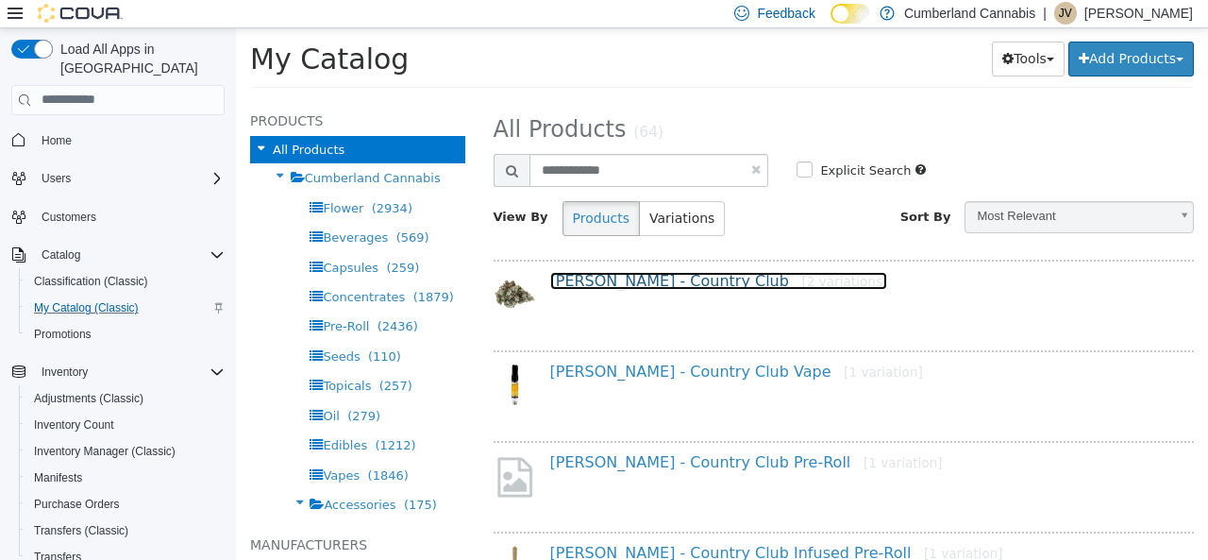
click at [676, 282] on link "[PERSON_NAME] - Country Club [2 variations]" at bounding box center [719, 280] width 338 height 18
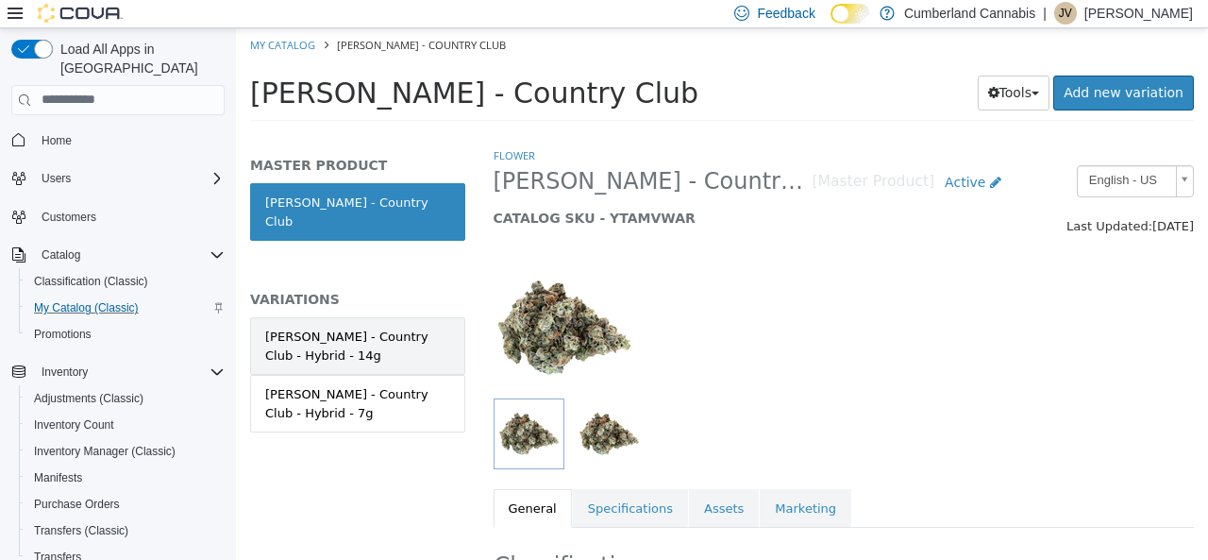
click at [383, 344] on link "[PERSON_NAME] - Country Club - Hybrid - 14g" at bounding box center [357, 345] width 215 height 58
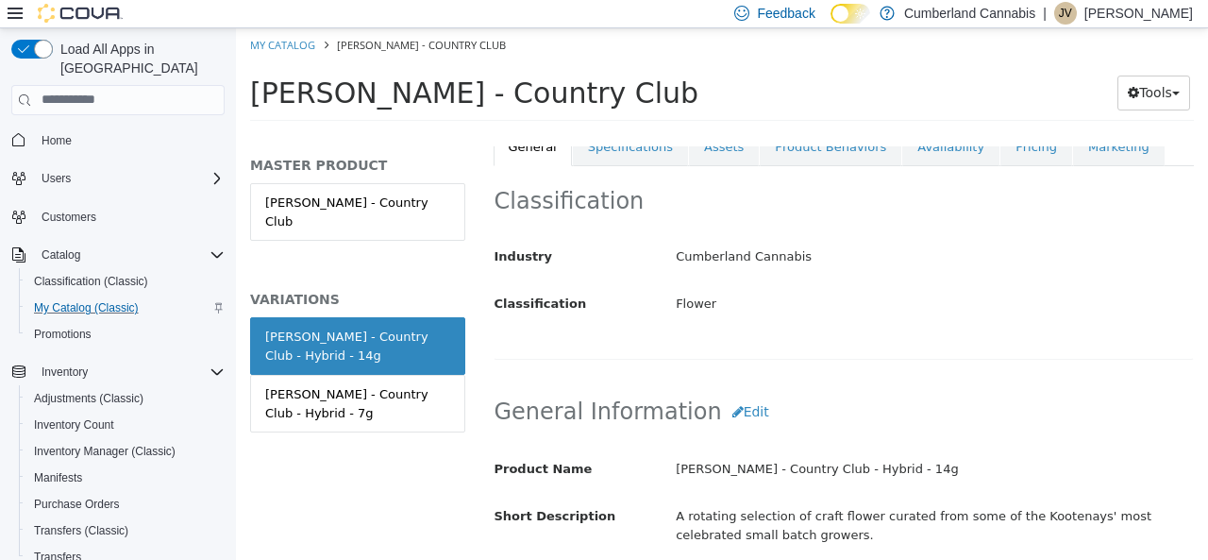
scroll to position [283, 0]
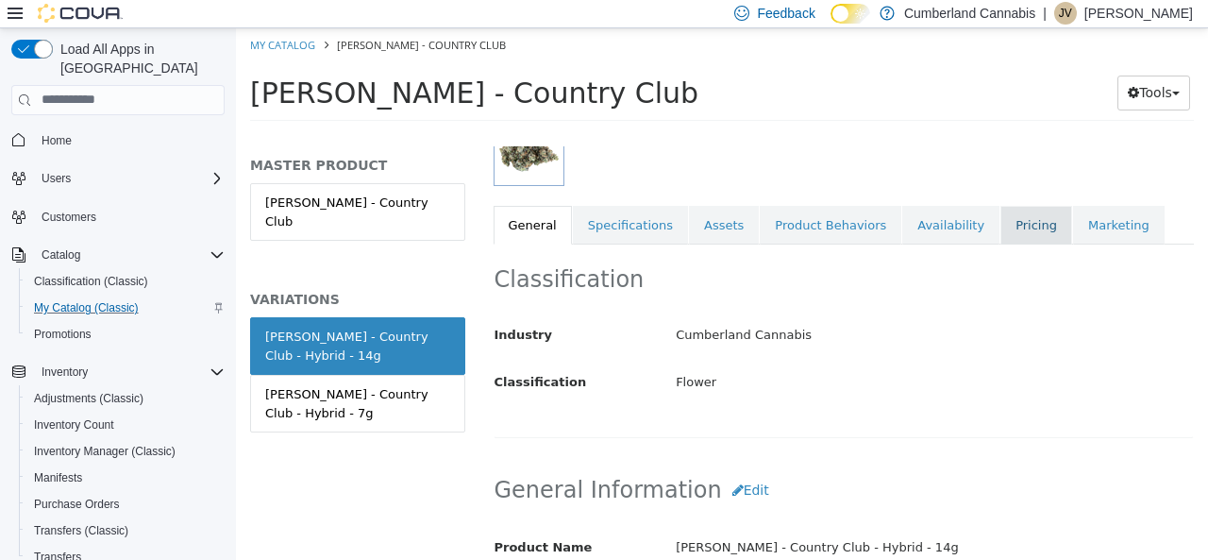
click at [1010, 210] on link "Pricing" at bounding box center [1036, 225] width 72 height 40
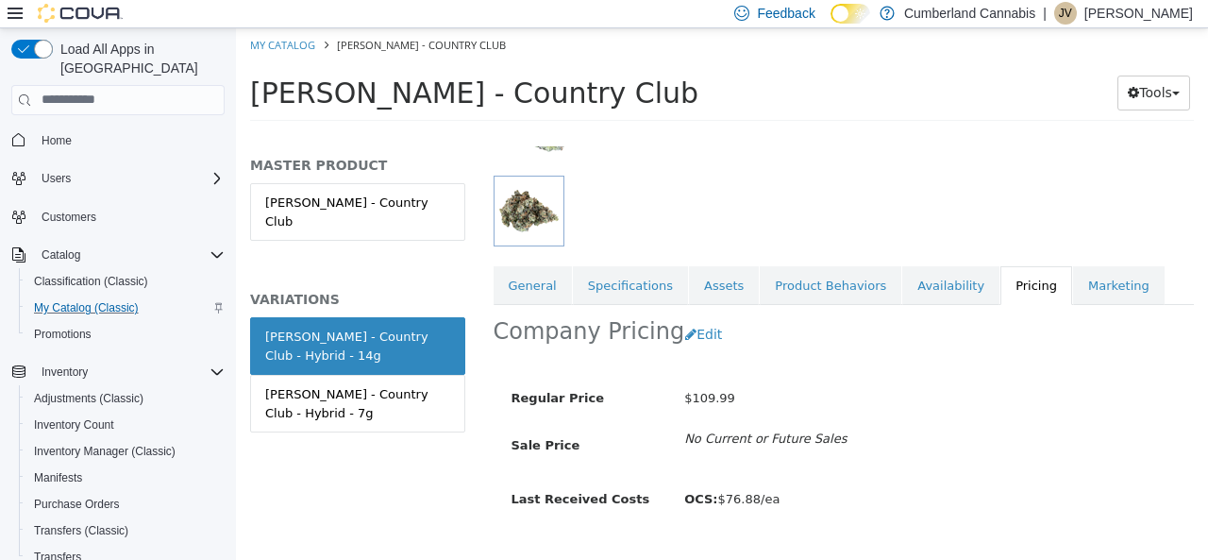
scroll to position [234, 0]
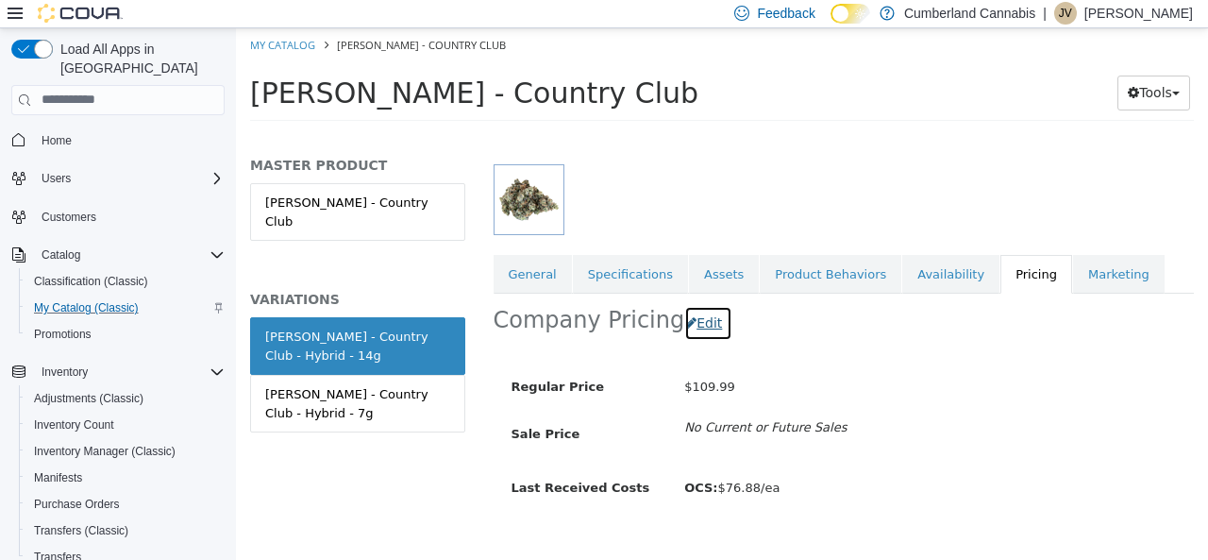
click at [701, 329] on button "Edit" at bounding box center [708, 322] width 48 height 35
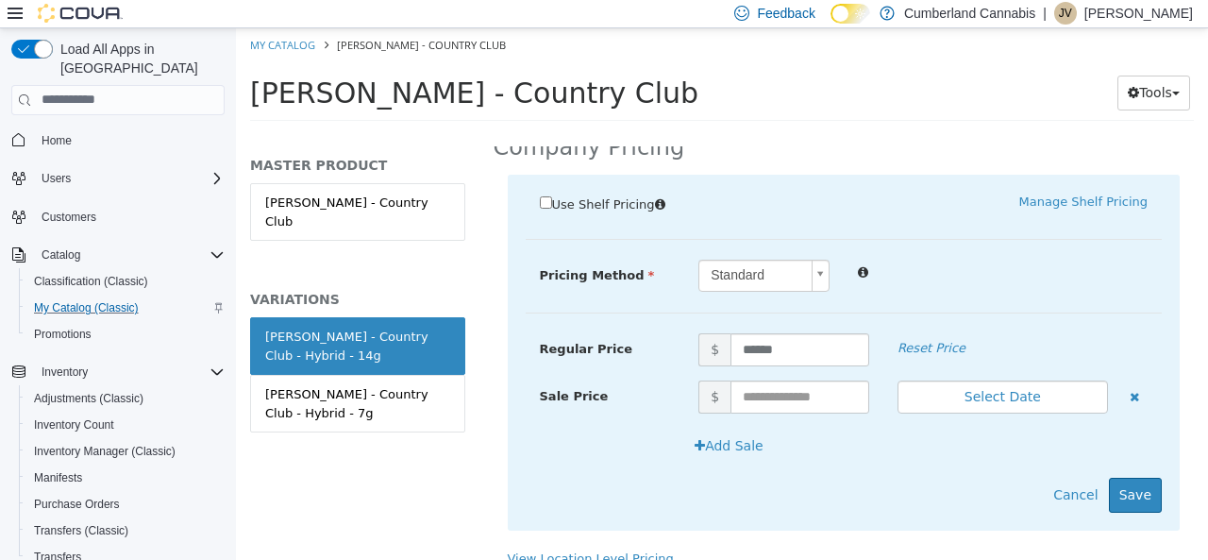
scroll to position [413, 0]
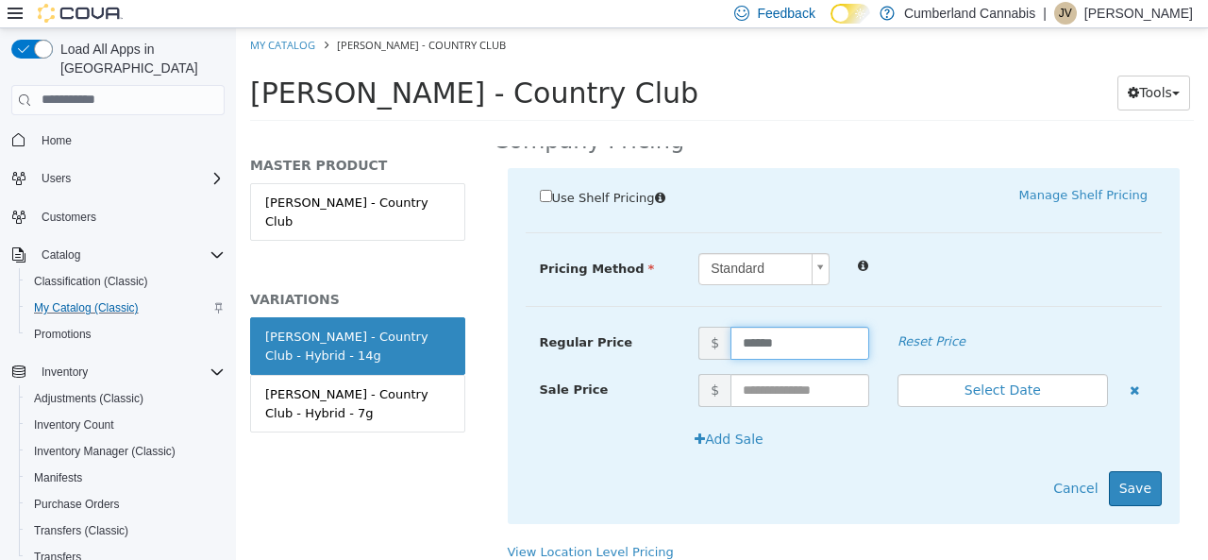
click at [811, 337] on input "******" at bounding box center [799, 342] width 139 height 33
type input "*"
type input "******"
click at [951, 316] on div "Use Shelf Pricing    Manage Shelf Pricing Shelf Price Select a Shelf Price Shel…" at bounding box center [844, 345] width 673 height 356
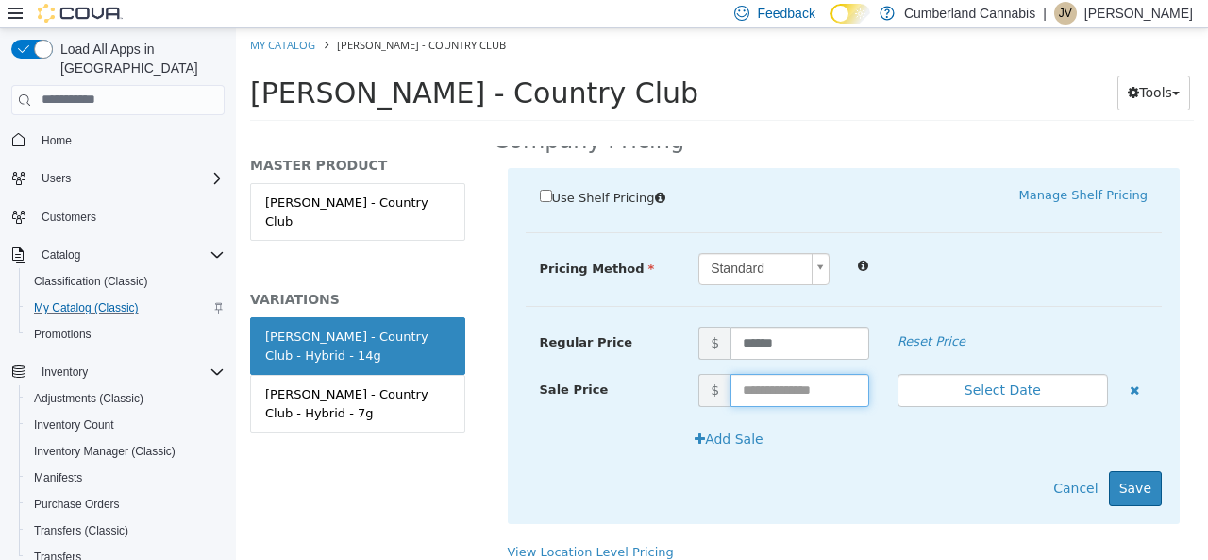
click at [820, 386] on input "text" at bounding box center [799, 389] width 139 height 33
type input "*****"
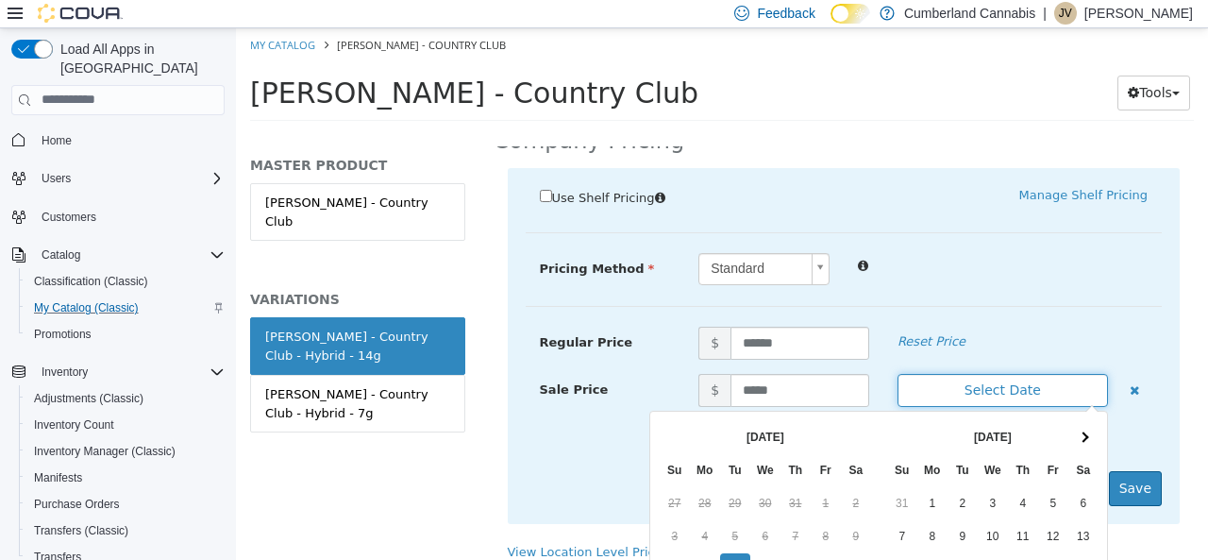
click at [942, 392] on button "Select Date" at bounding box center [1003, 389] width 210 height 33
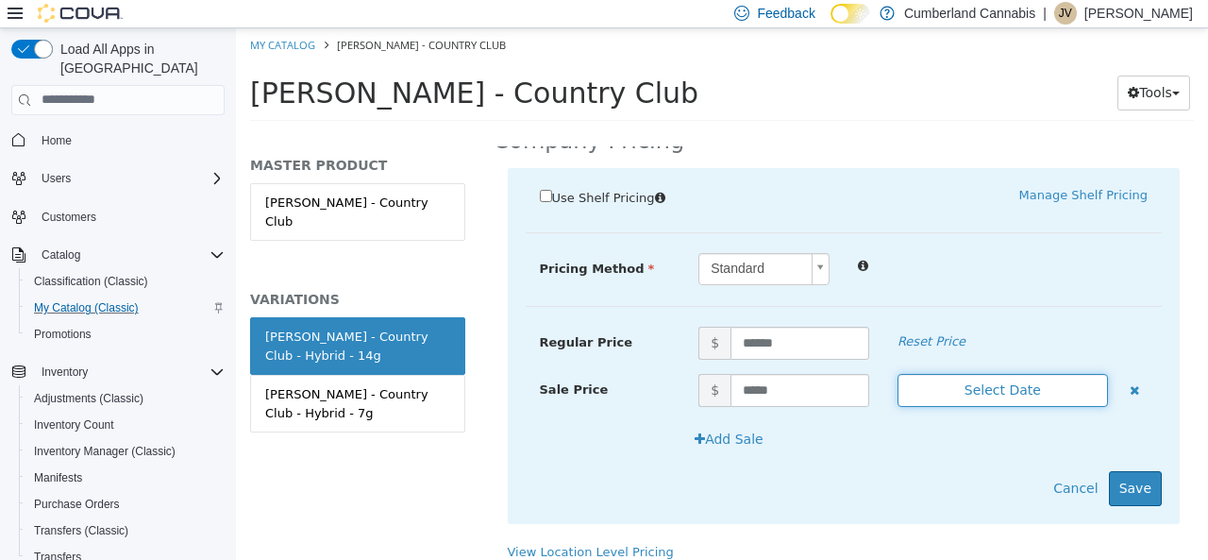
click at [938, 373] on button "Select Date" at bounding box center [1003, 389] width 210 height 33
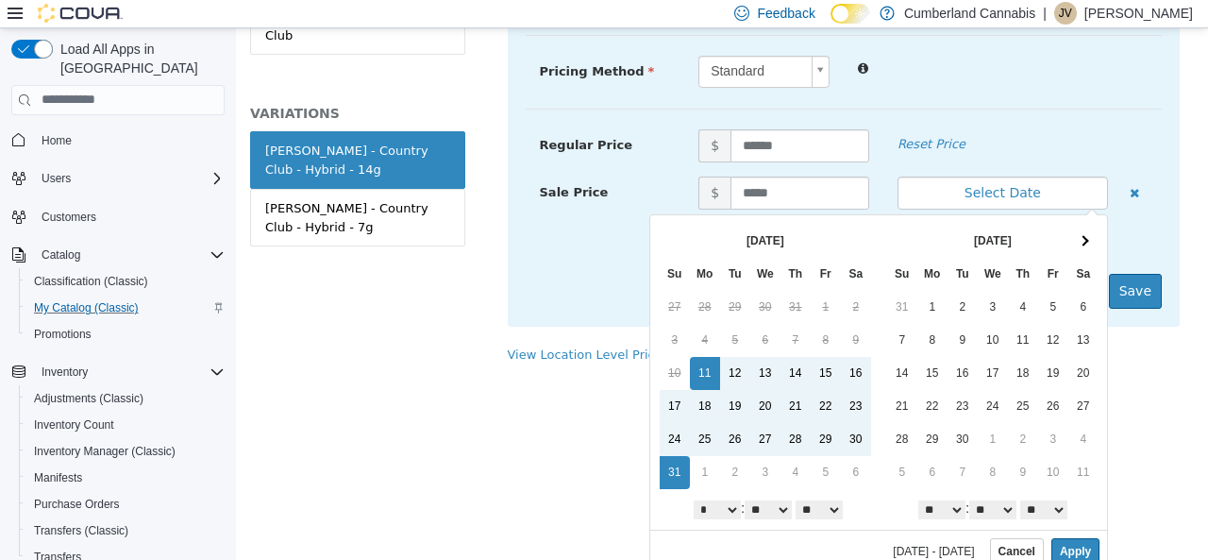
scroll to position [193, 0]
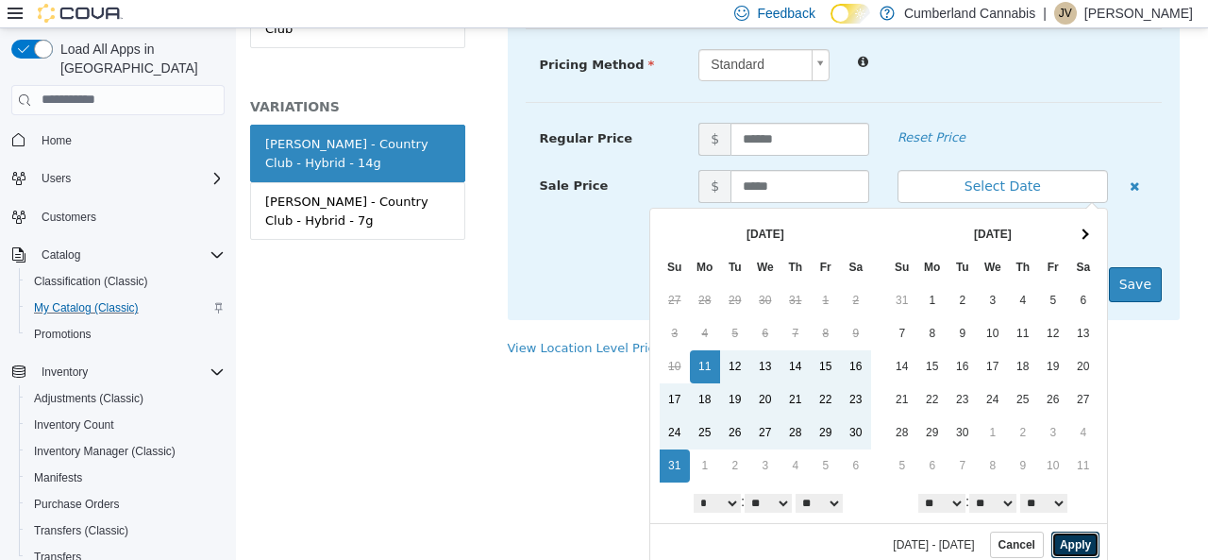
click at [1067, 546] on button "Apply" at bounding box center [1075, 543] width 48 height 26
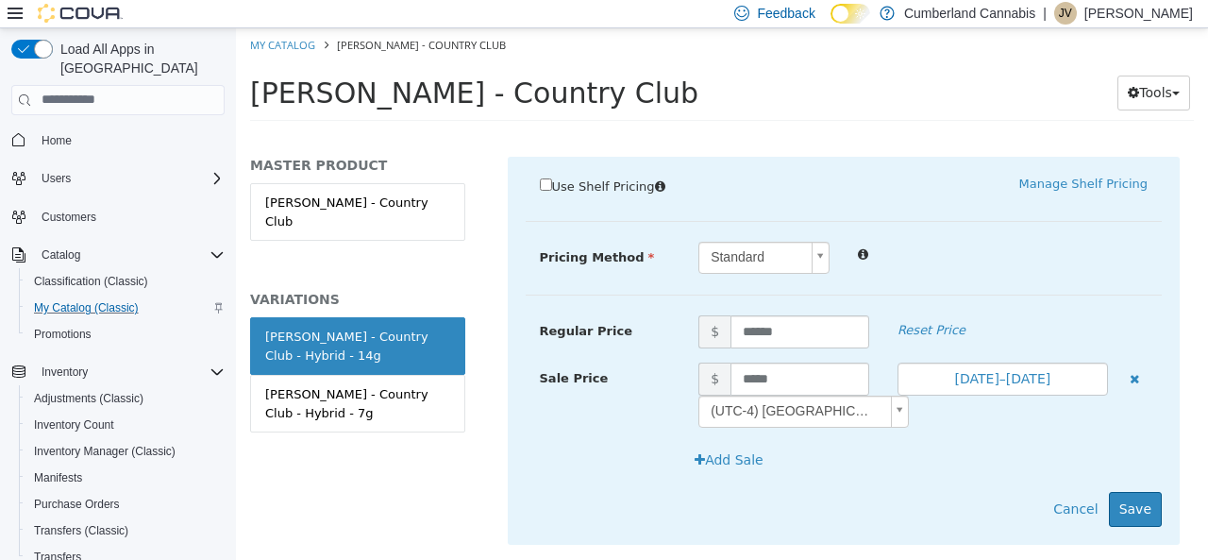
scroll to position [0, 0]
click at [1134, 512] on button "Save" at bounding box center [1135, 508] width 53 height 35
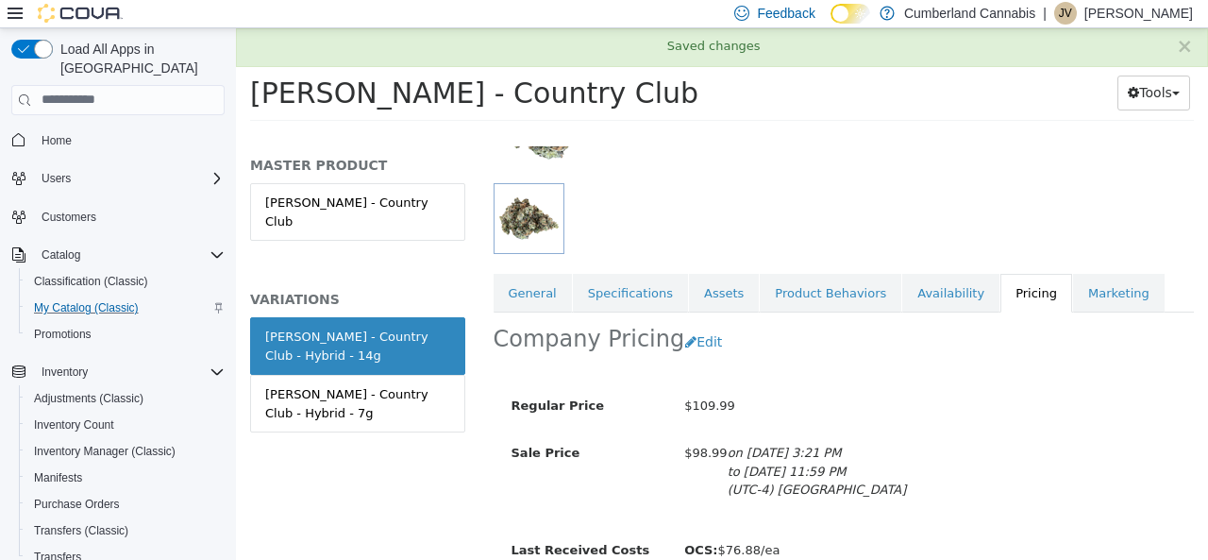
scroll to position [304, 0]
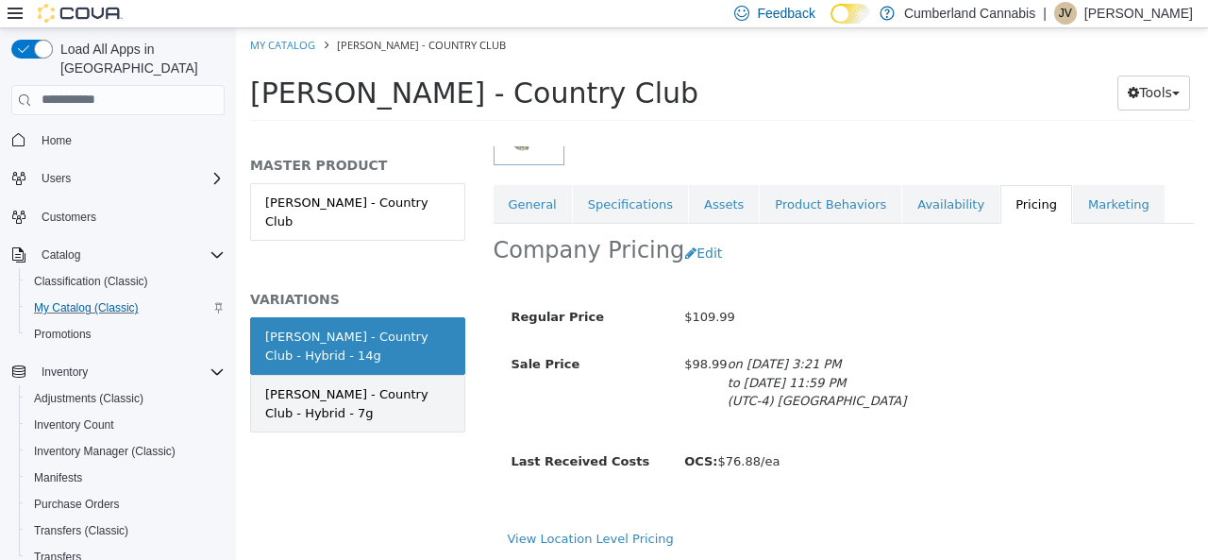
click at [338, 394] on div "[PERSON_NAME] - Country Club - Hybrid - 7g" at bounding box center [357, 402] width 185 height 37
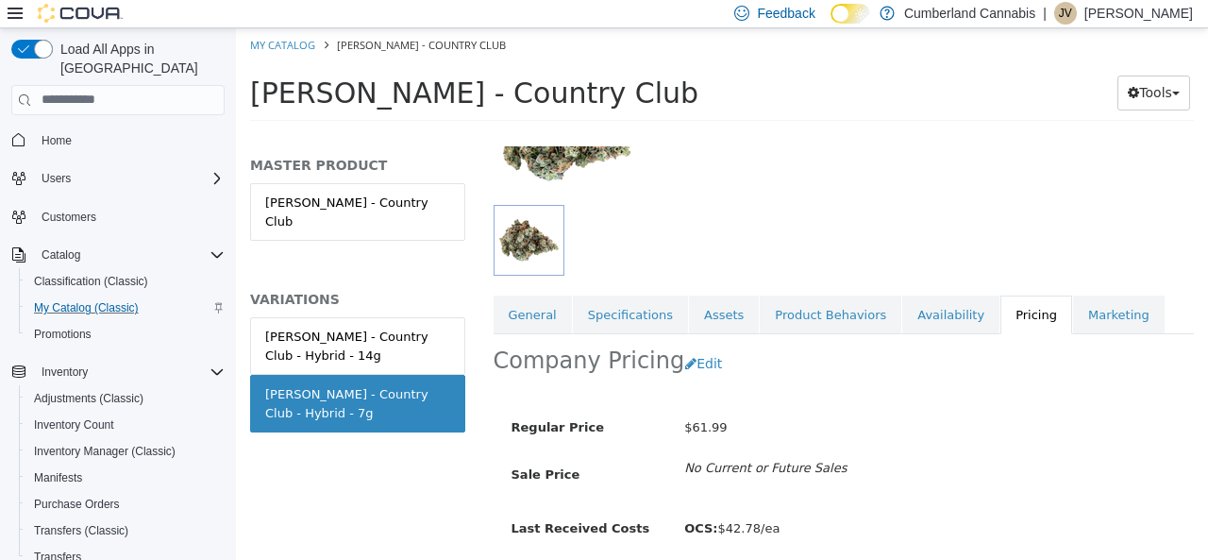
scroll to position [205, 0]
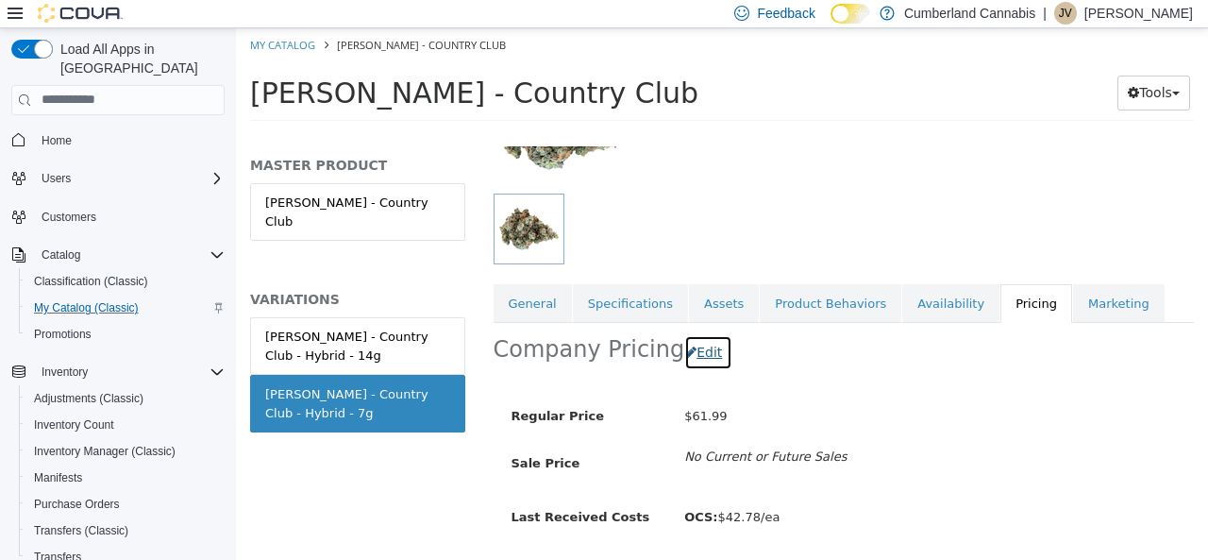
click at [700, 350] on button "Edit" at bounding box center [708, 351] width 48 height 35
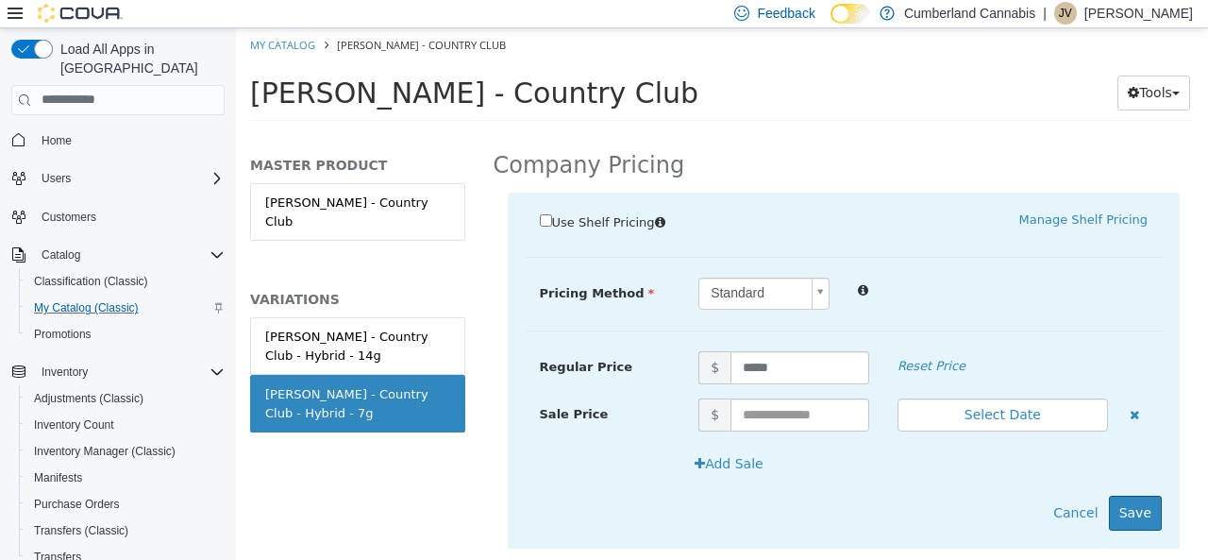
scroll to position [394, 0]
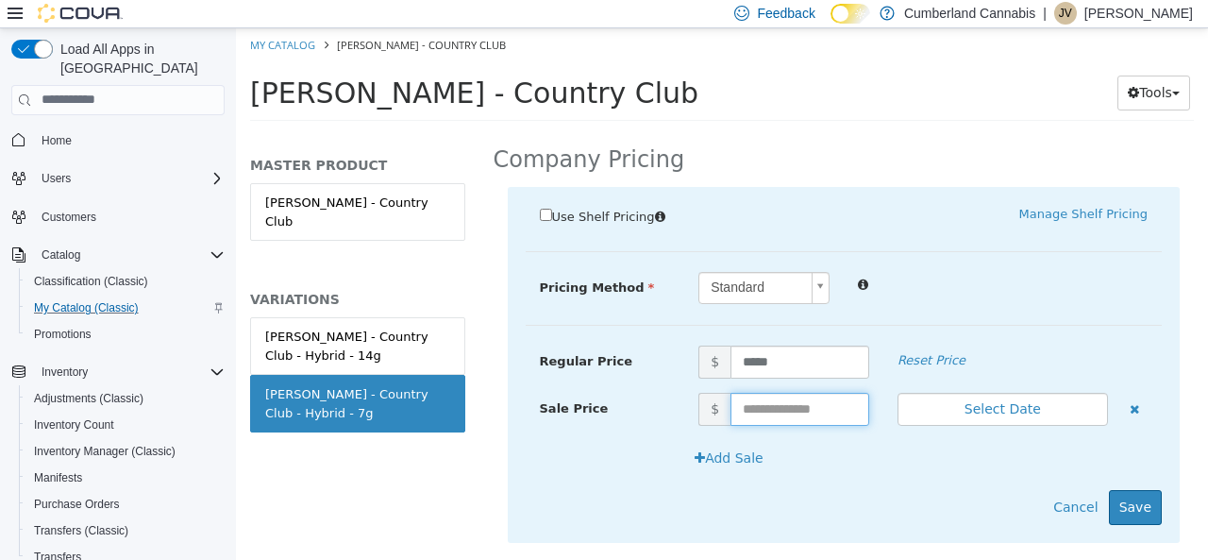
click at [772, 409] on input "text" at bounding box center [799, 408] width 139 height 33
type input "*****"
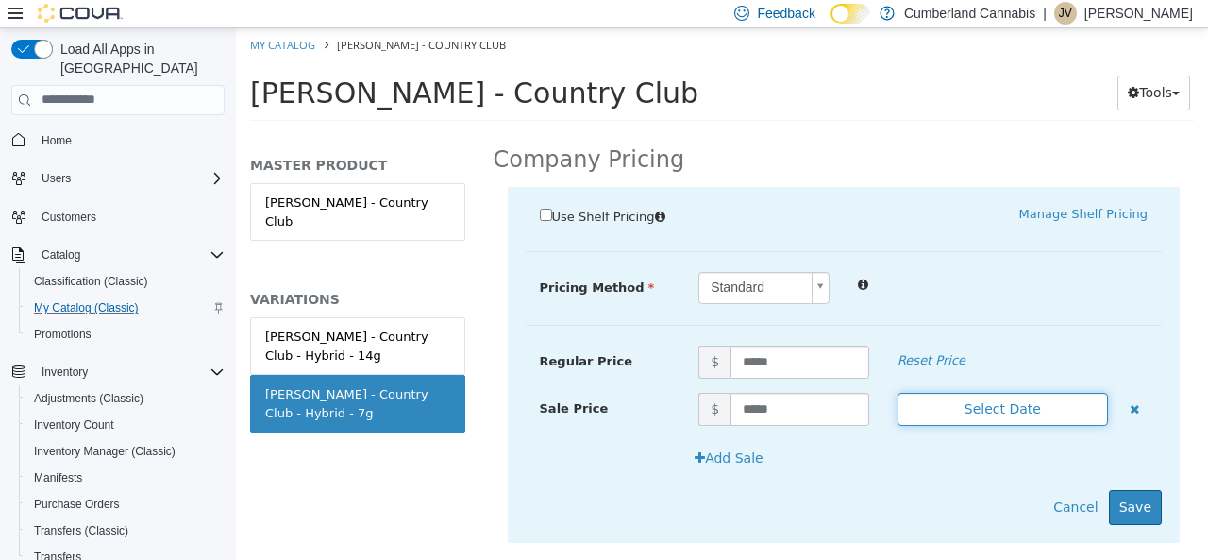
click at [983, 418] on button "Select Date" at bounding box center [1003, 408] width 210 height 33
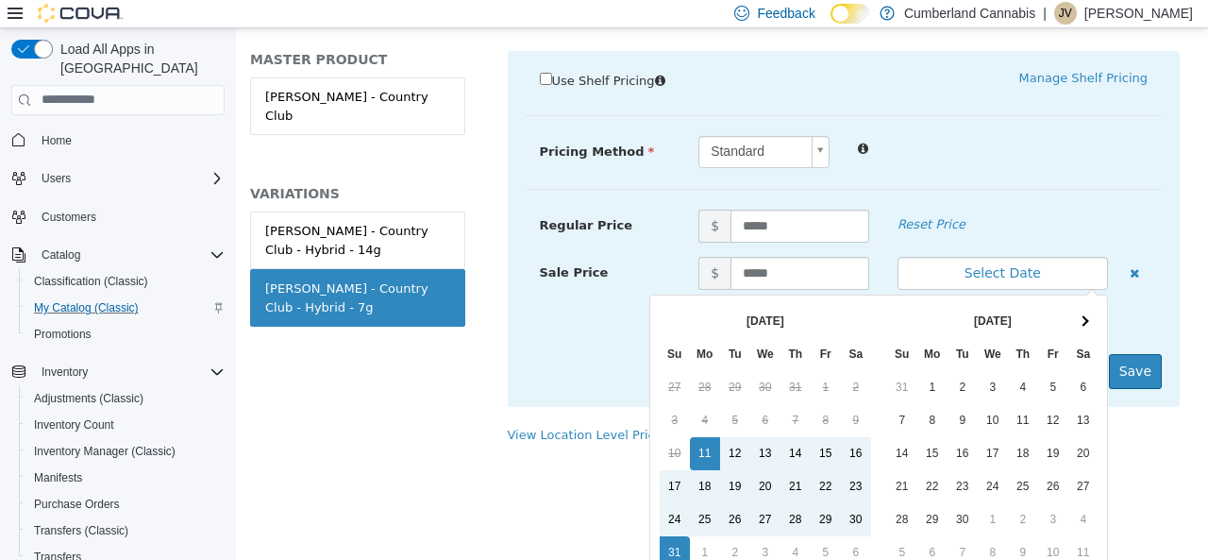
scroll to position [193, 0]
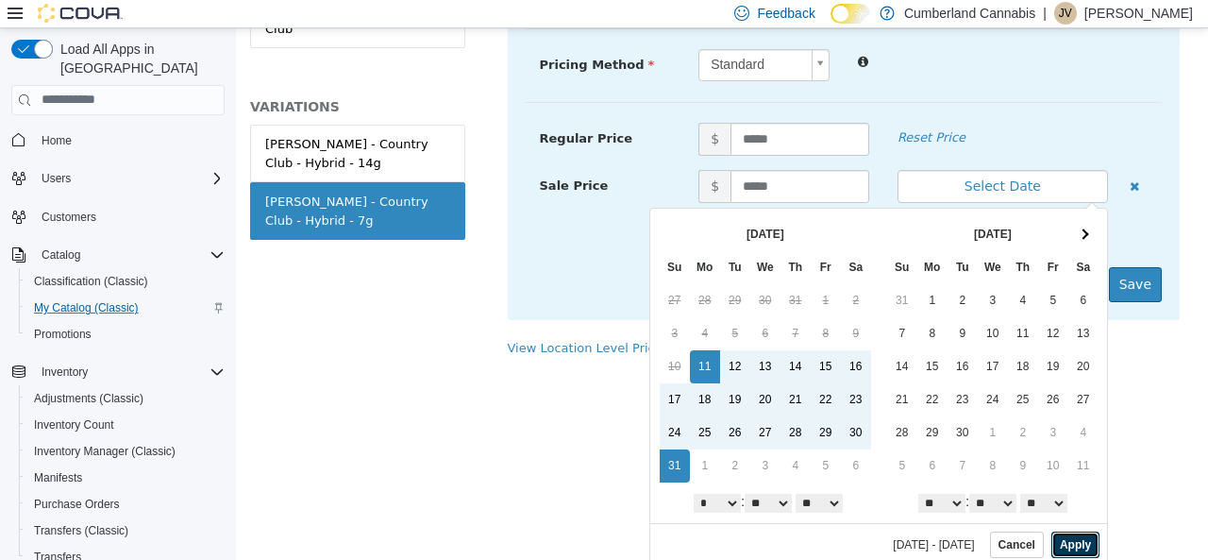
click at [1065, 540] on button "Apply" at bounding box center [1075, 543] width 48 height 26
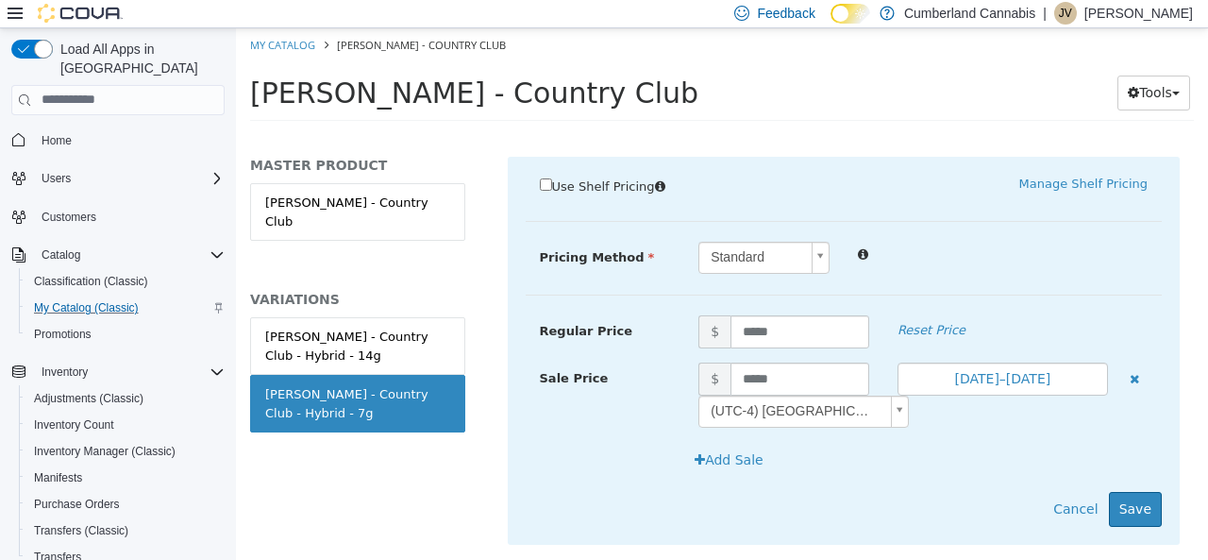
scroll to position [0, 0]
click at [1129, 499] on button "Save" at bounding box center [1135, 508] width 53 height 35
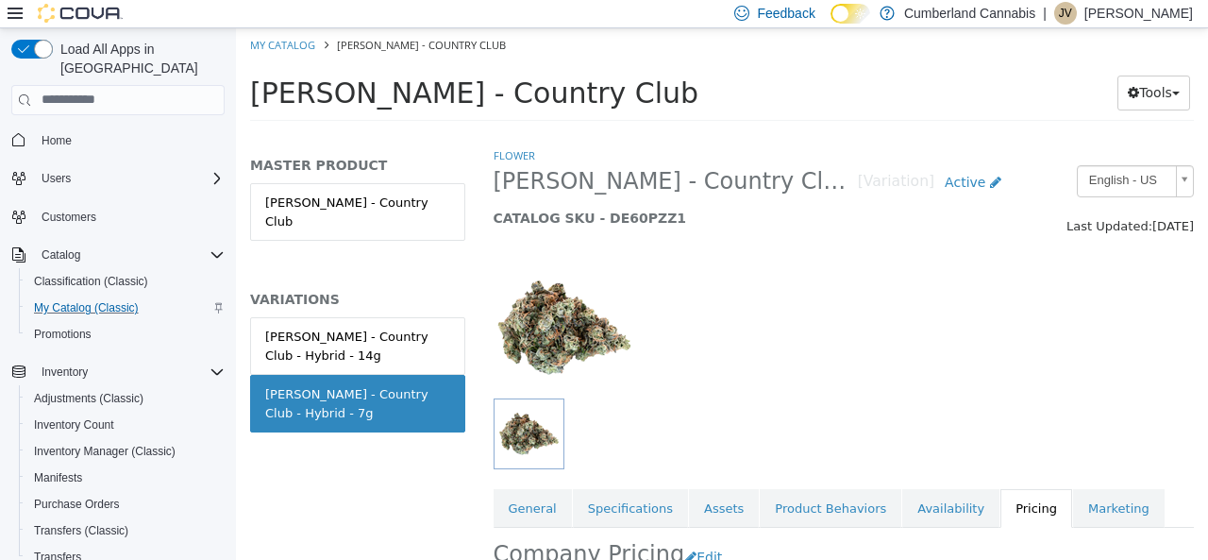
click at [1125, 22] on p "[PERSON_NAME]" at bounding box center [1138, 13] width 109 height 23
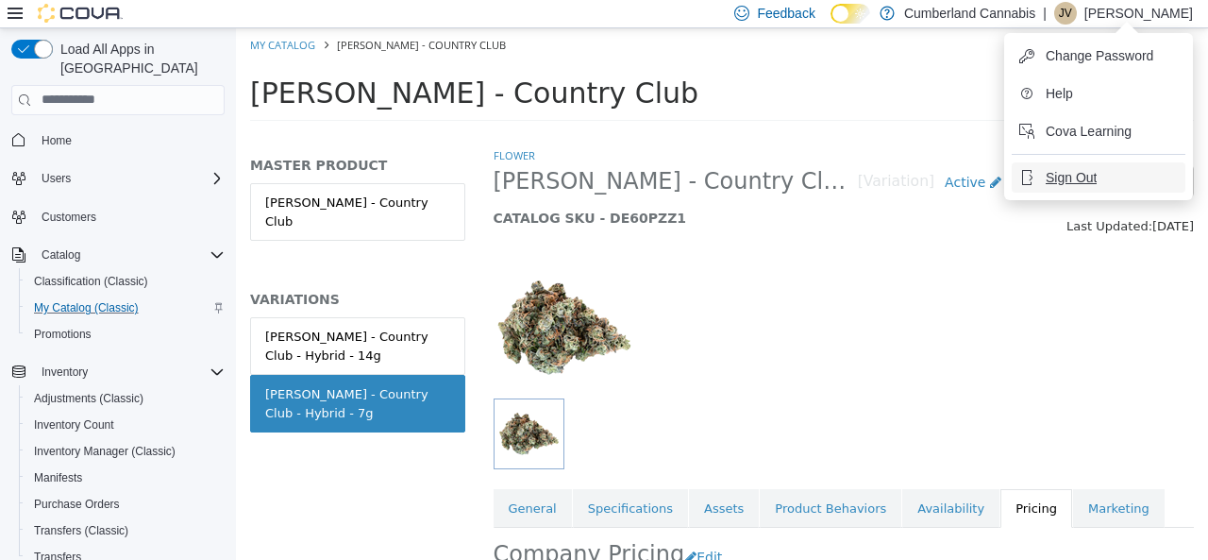
click at [1088, 176] on span "Sign Out" at bounding box center [1071, 177] width 51 height 19
